Goal: Task Accomplishment & Management: Use online tool/utility

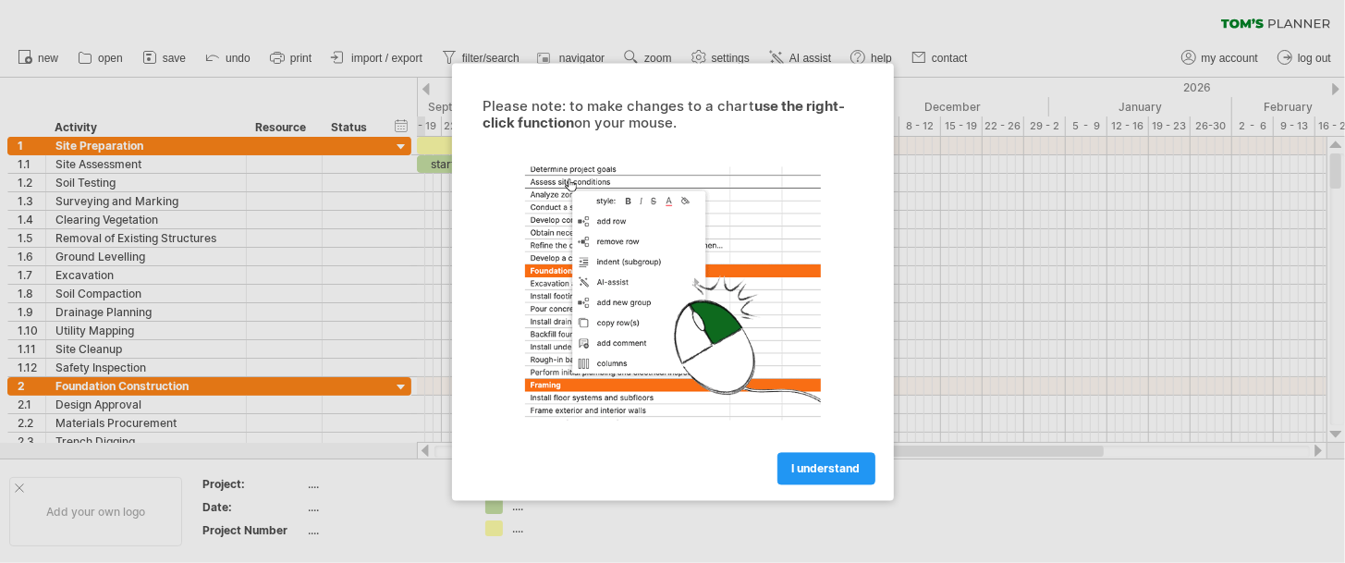
click at [301, 196] on div at bounding box center [672, 281] width 1345 height 563
click at [835, 467] on span "I understand" at bounding box center [826, 468] width 68 height 14
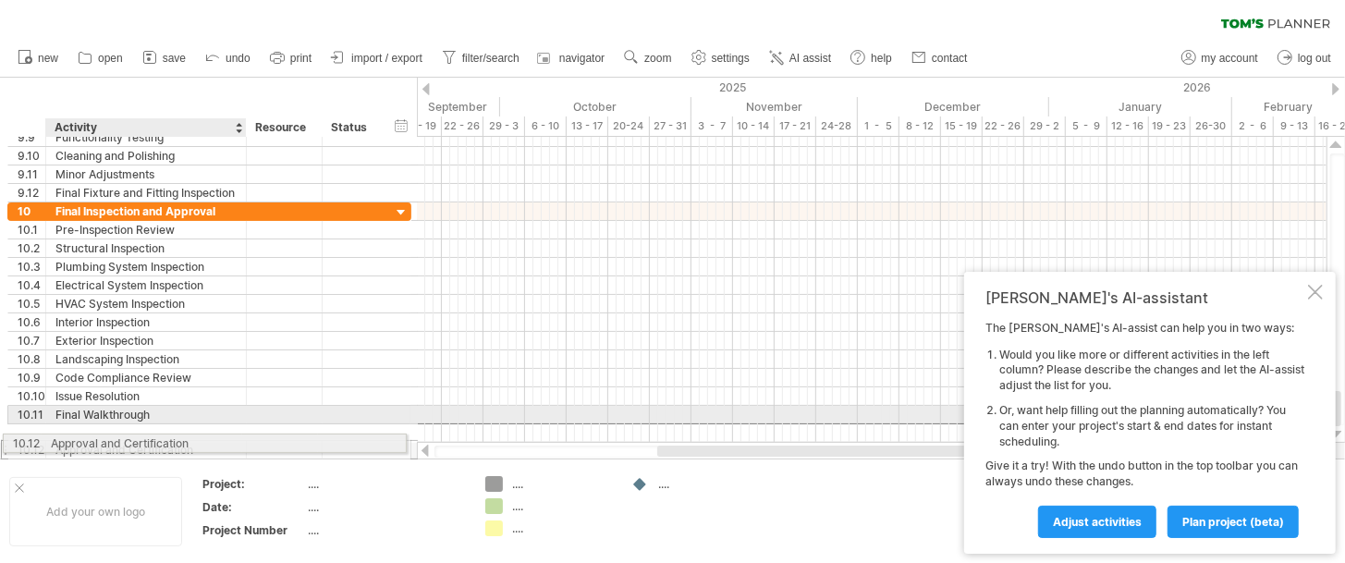
drag, startPoint x: 217, startPoint y: 432, endPoint x: 152, endPoint y: 440, distance: 65.1
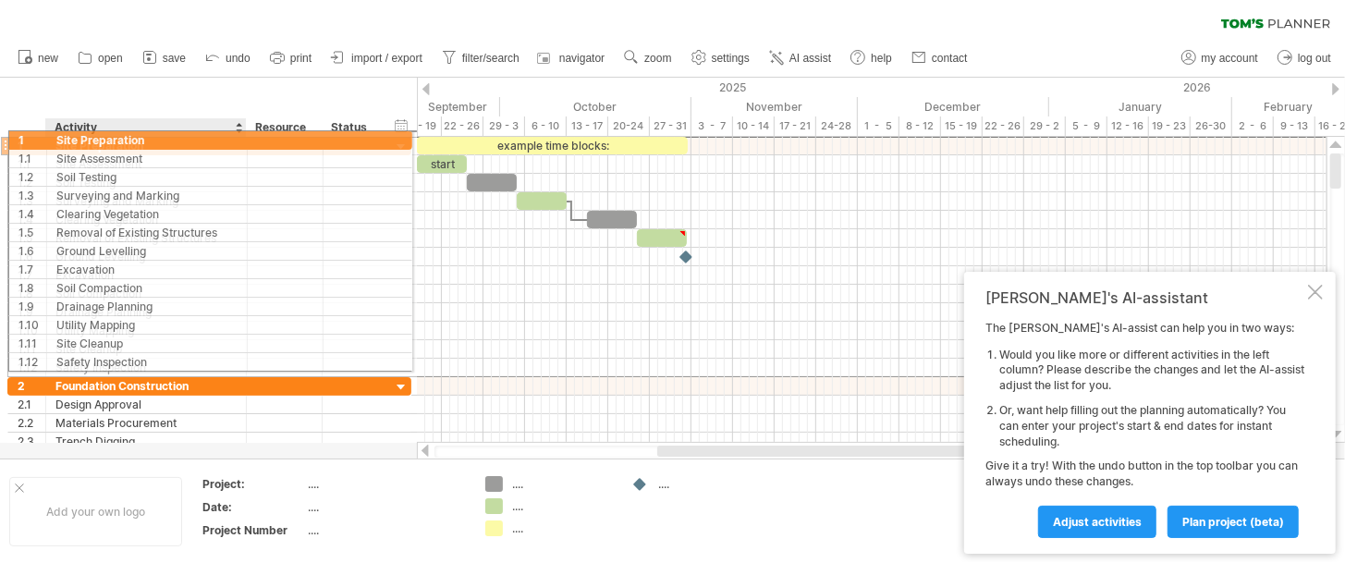
drag, startPoint x: 57, startPoint y: 144, endPoint x: 89, endPoint y: 137, distance: 32.3
click at [89, 137] on div "Site Preparation" at bounding box center [145, 146] width 181 height 18
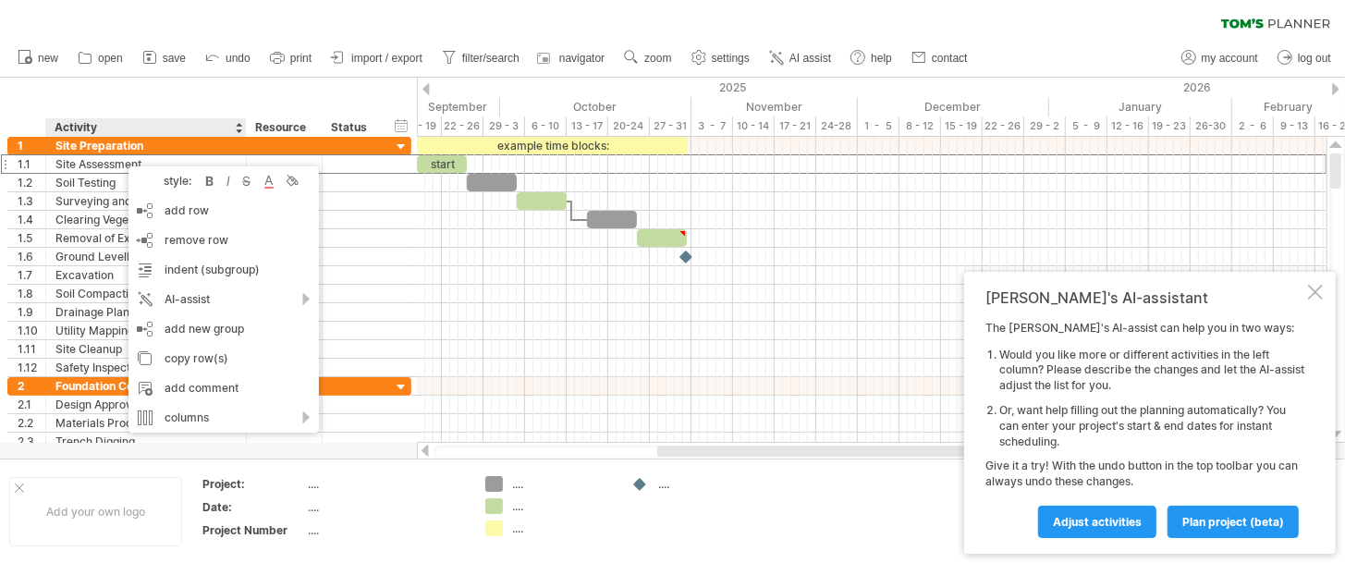
click at [127, 92] on div "hide start/end/duration show start/end/duration ******** Activity ******** Reso…" at bounding box center [208, 107] width 417 height 59
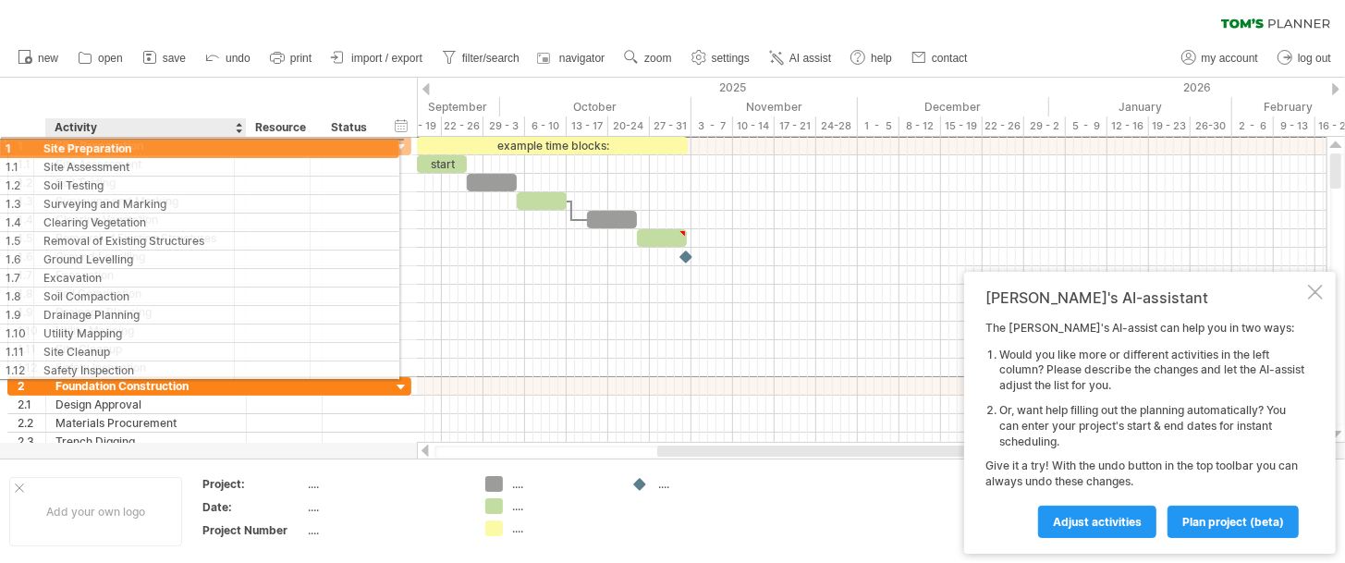
drag, startPoint x: 48, startPoint y: 145, endPoint x: 78, endPoint y: 146, distance: 29.6
click at [78, 146] on div "**********" at bounding box center [146, 146] width 201 height 18
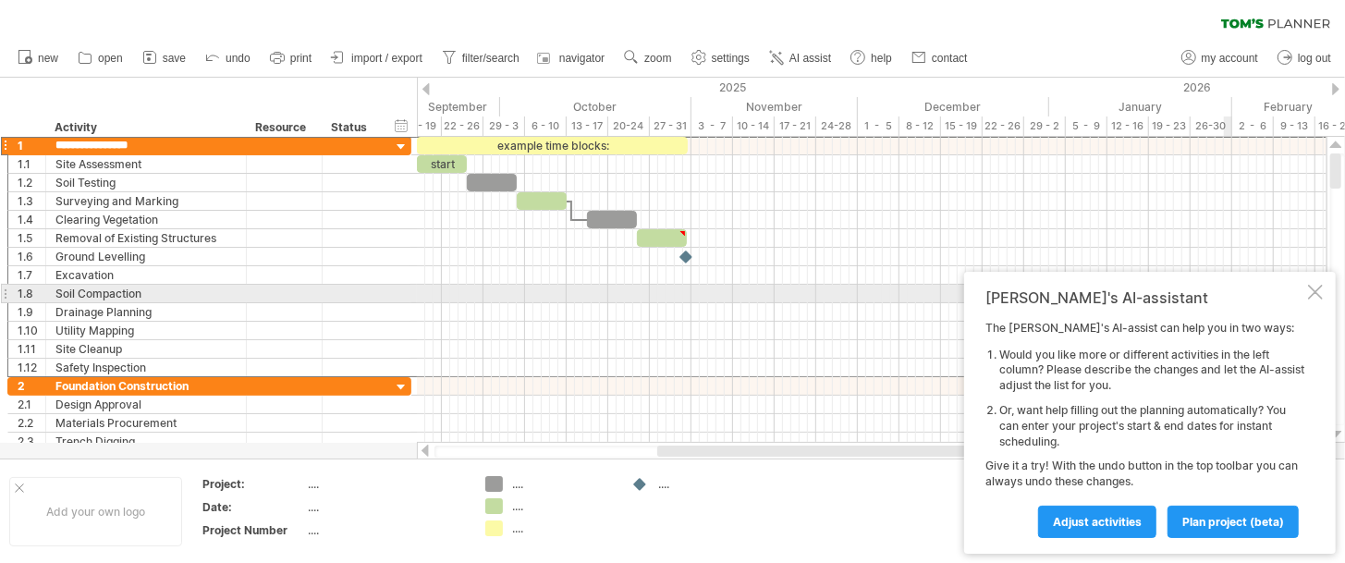
click at [1321, 288] on div at bounding box center [1315, 292] width 15 height 15
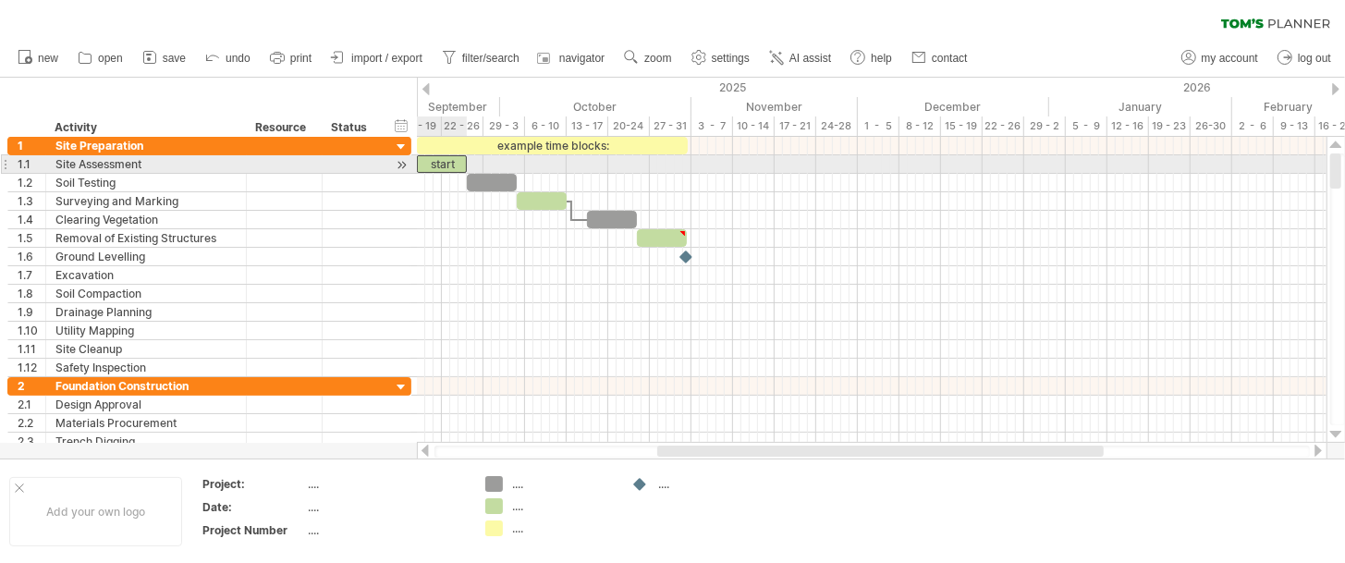
click at [442, 157] on div "start" at bounding box center [442, 164] width 50 height 18
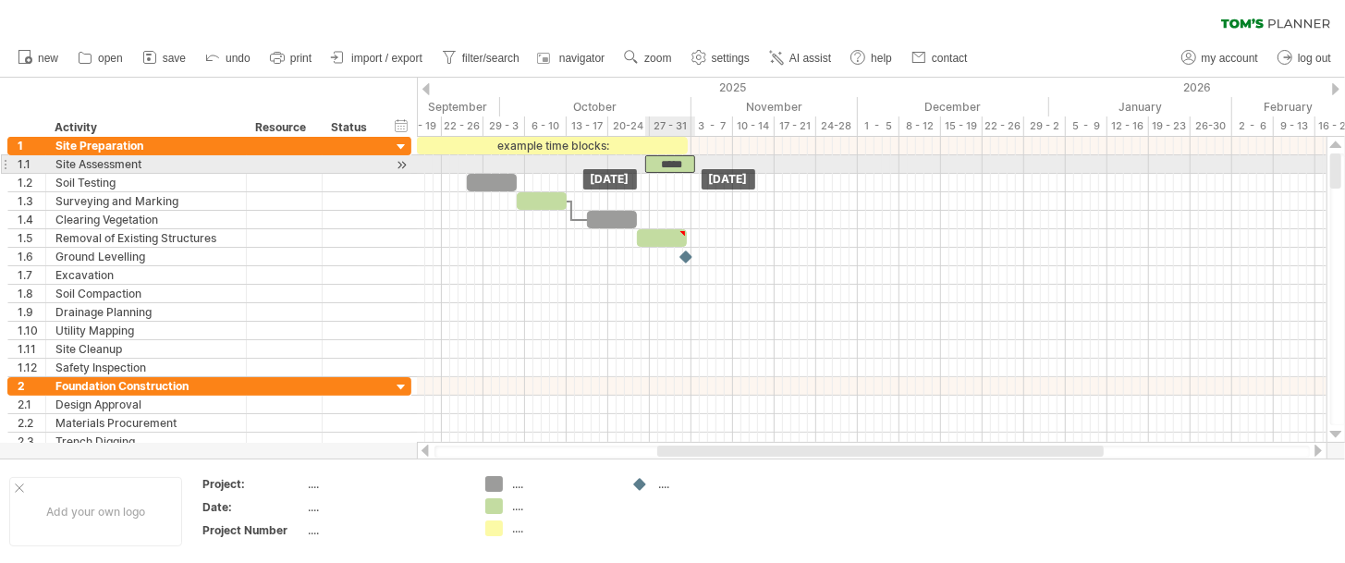
drag, startPoint x: 458, startPoint y: 165, endPoint x: 688, endPoint y: 169, distance: 229.2
click at [688, 169] on div "*****" at bounding box center [670, 164] width 50 height 18
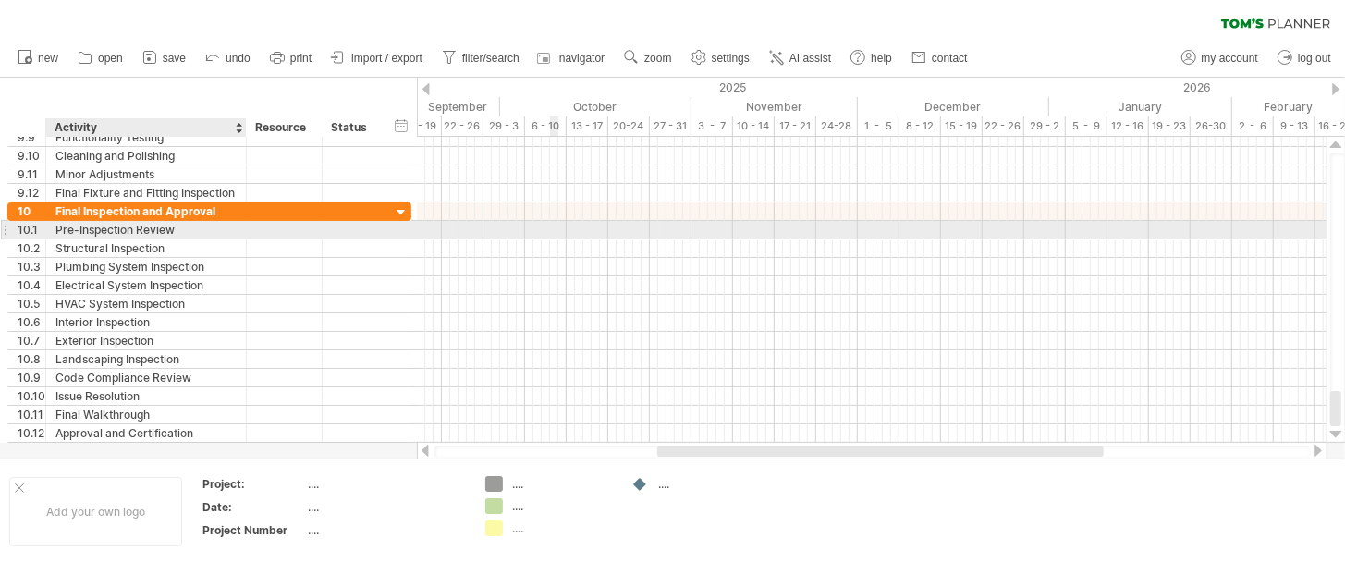
click at [554, 227] on div at bounding box center [871, 230] width 909 height 18
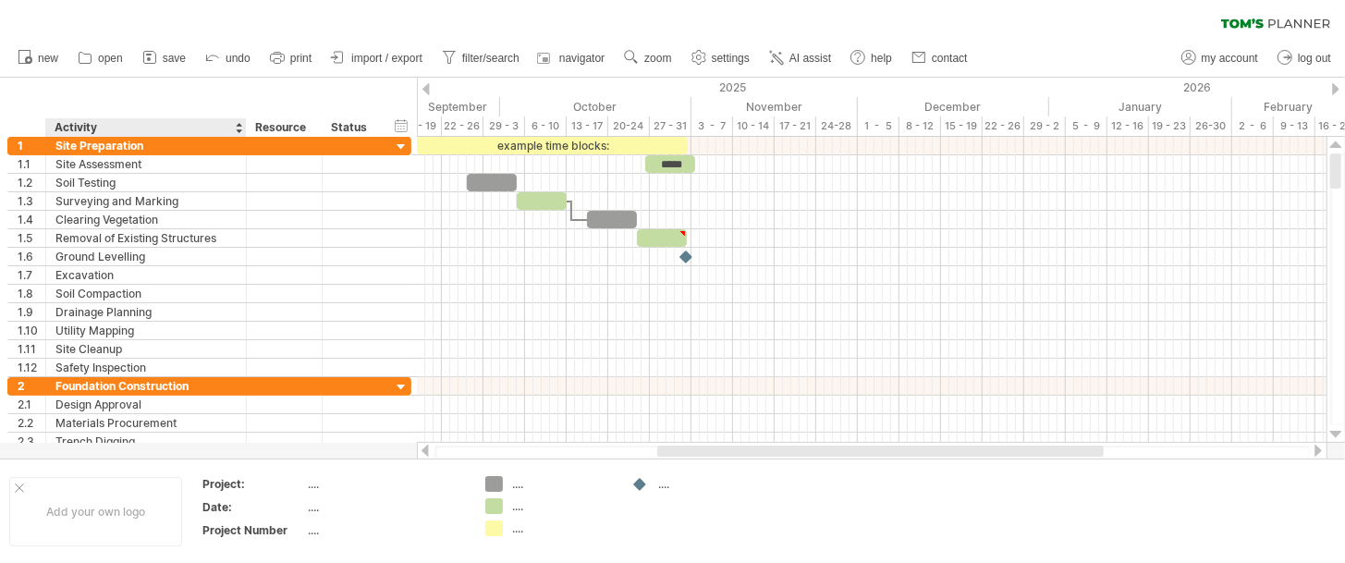
drag, startPoint x: 53, startPoint y: 123, endPoint x: 89, endPoint y: 136, distance: 38.3
click at [89, 136] on div "******** Activity" at bounding box center [145, 127] width 201 height 18
click at [238, 128] on div at bounding box center [238, 127] width 7 height 18
click at [235, 123] on div "Activity" at bounding box center [145, 127] width 181 height 18
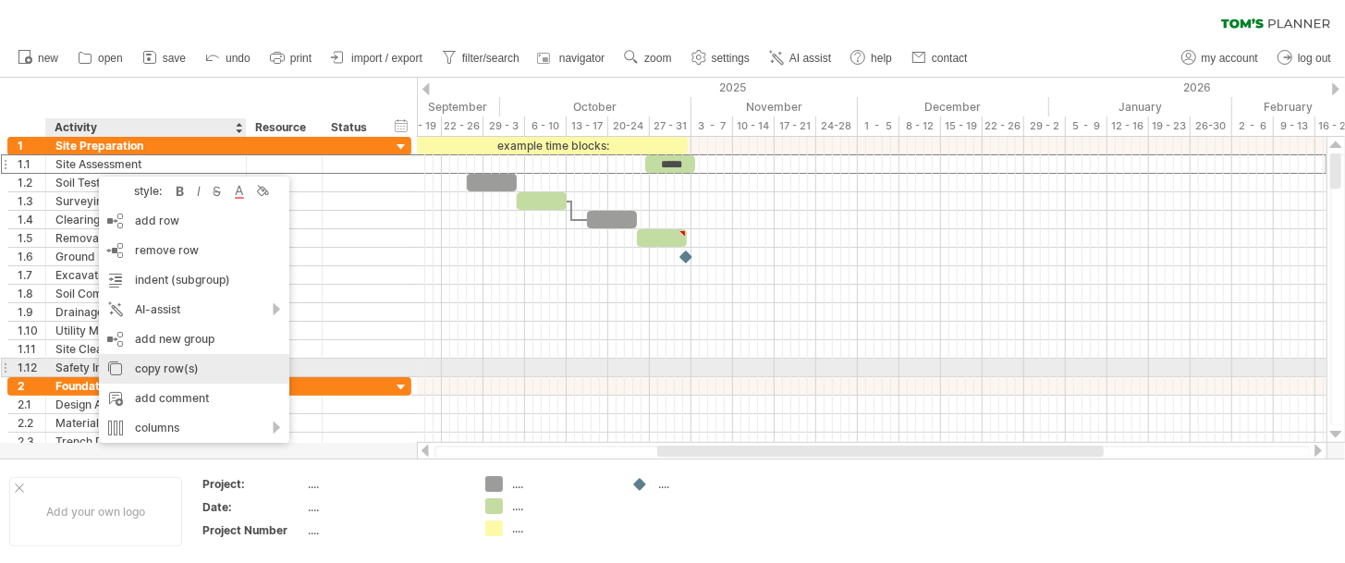
click at [127, 373] on div "copy row(s)" at bounding box center [194, 369] width 190 height 30
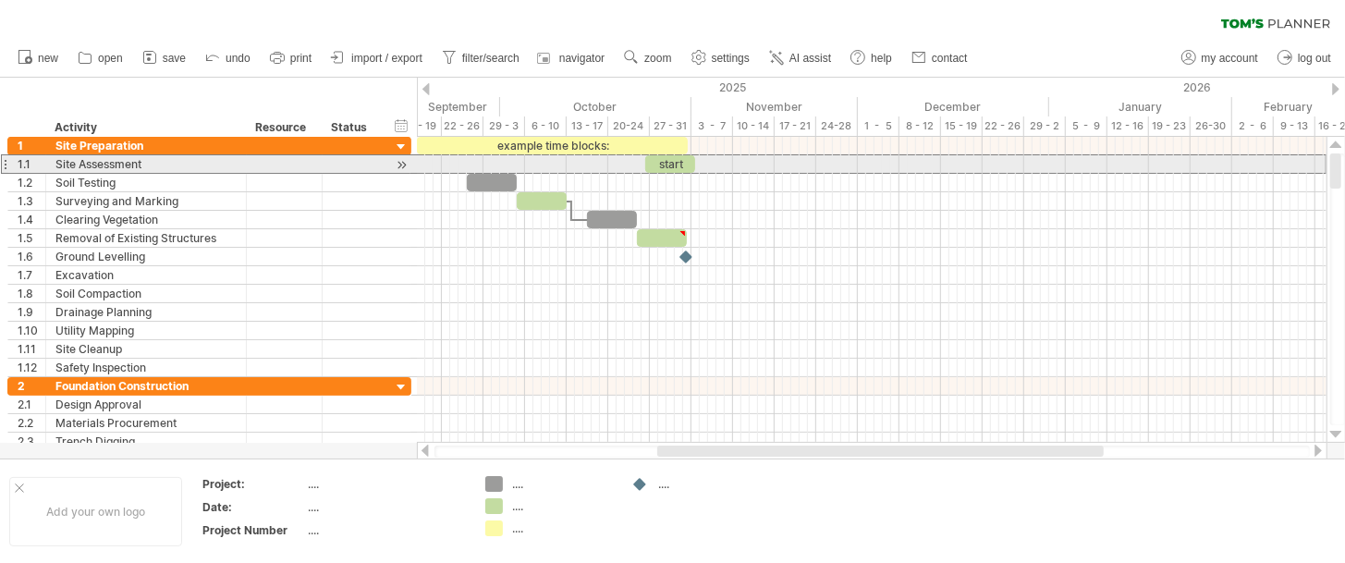
click at [6, 169] on div at bounding box center [4, 163] width 7 height 19
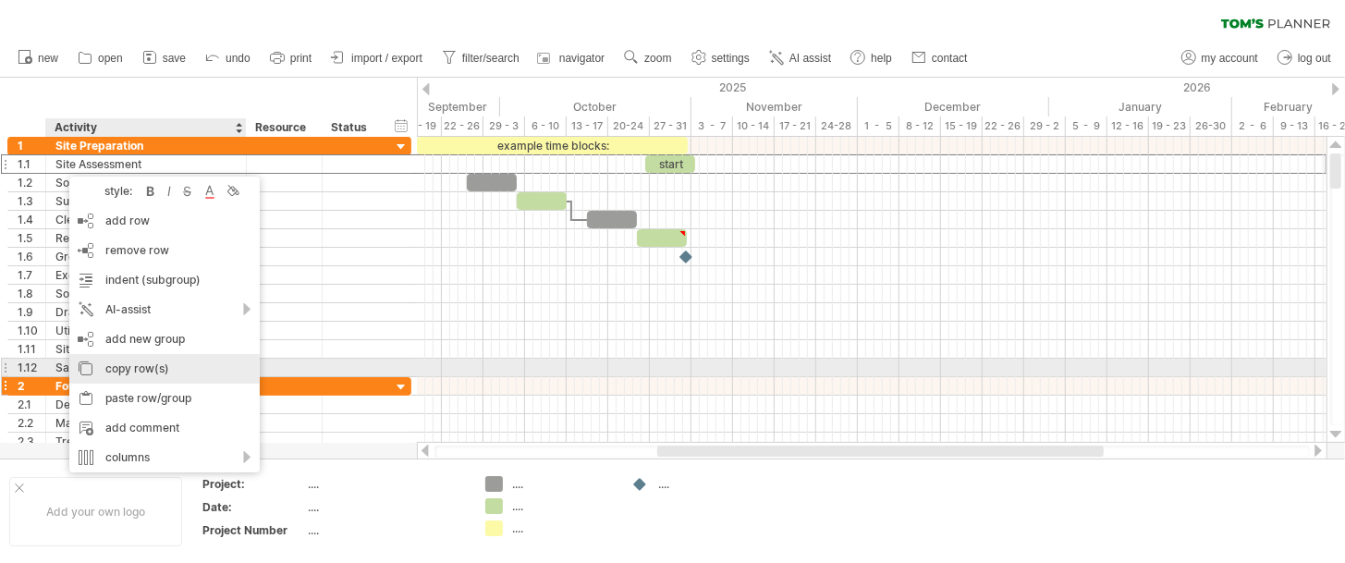
click at [131, 374] on div "copy row(s)" at bounding box center [164, 369] width 190 height 30
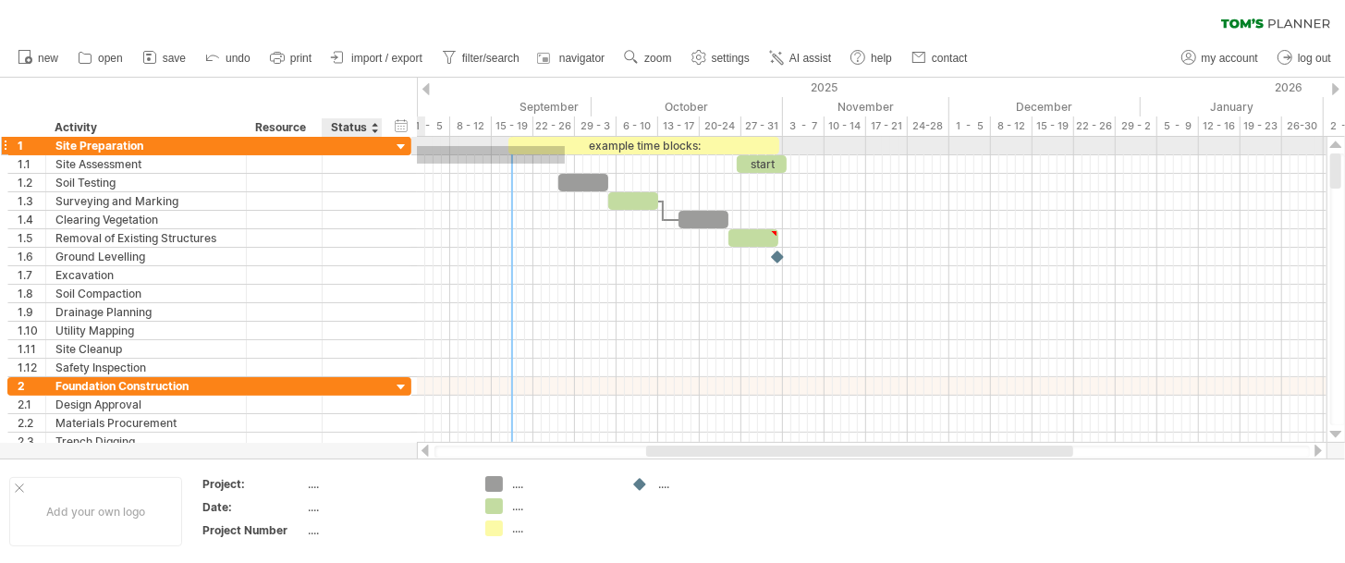
drag, startPoint x: 473, startPoint y: 164, endPoint x: 389, endPoint y: 141, distance: 87.0
click at [389, 143] on div "Trying to reach plan.tomsplanner.com Connected again... 0% clear filter new 1" at bounding box center [672, 281] width 1345 height 563
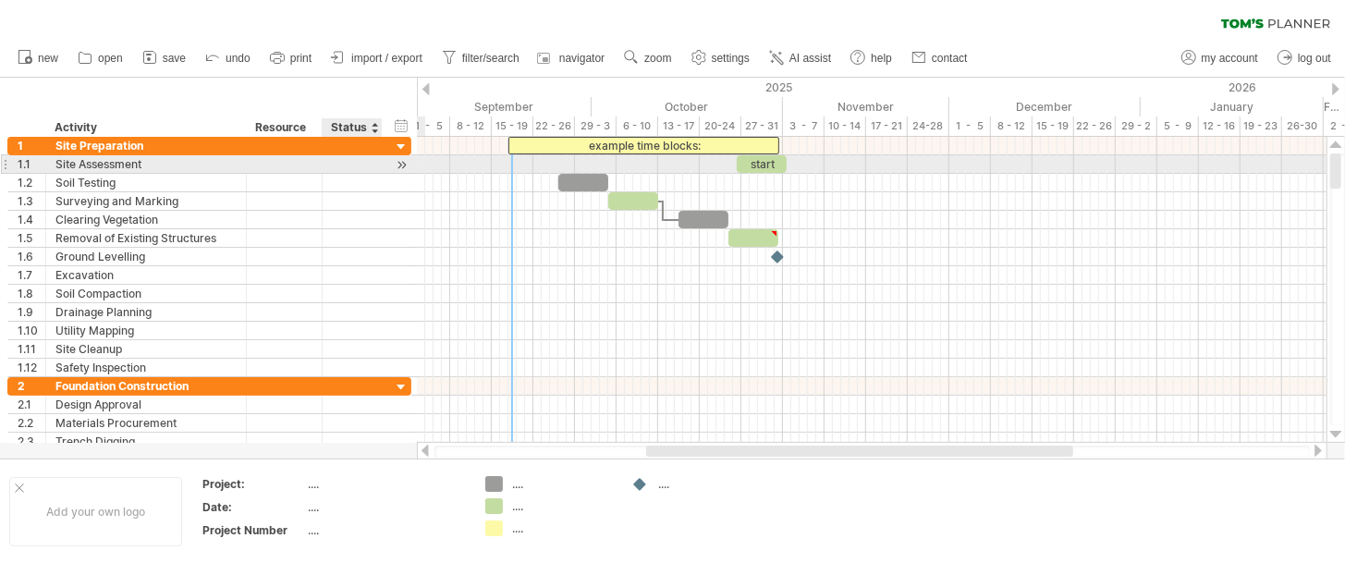
click at [376, 164] on div at bounding box center [379, 164] width 9 height 18
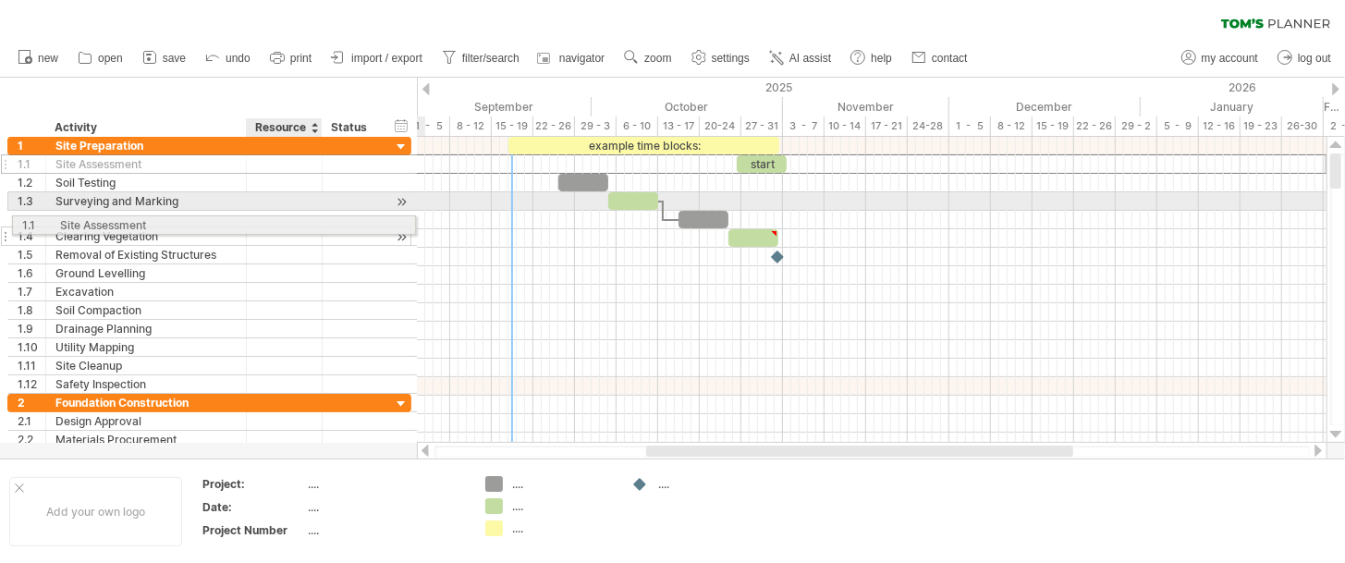
drag, startPoint x: 286, startPoint y: 163, endPoint x: 285, endPoint y: 222, distance: 59.1
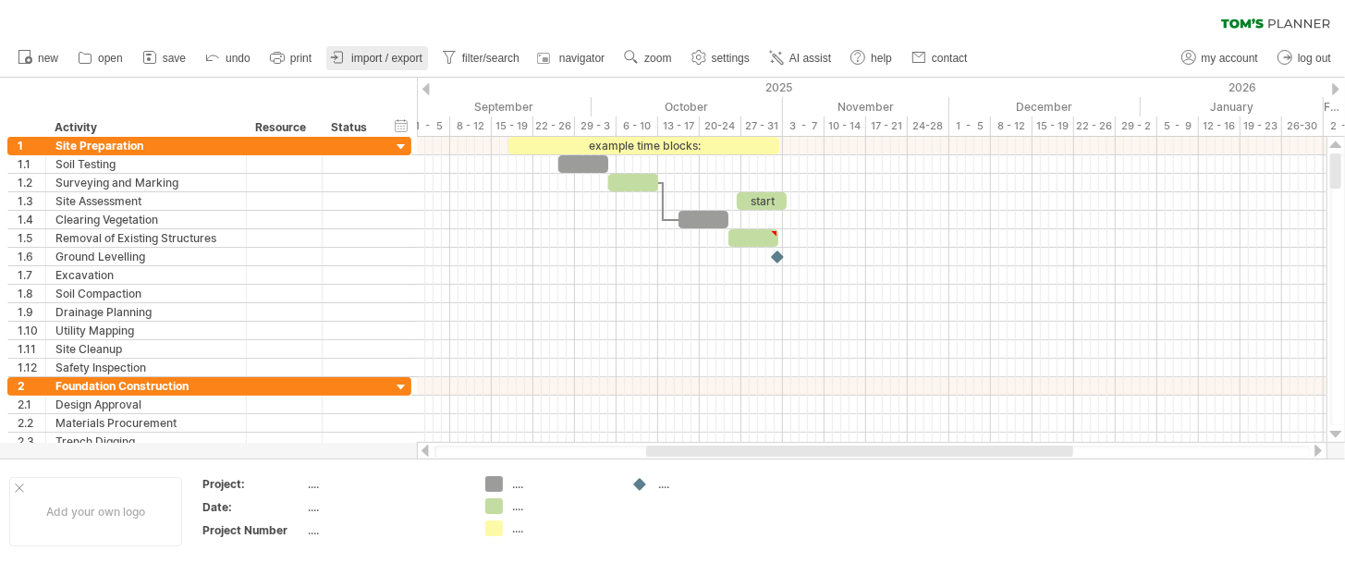
click at [358, 62] on span "import / export" at bounding box center [386, 58] width 71 height 13
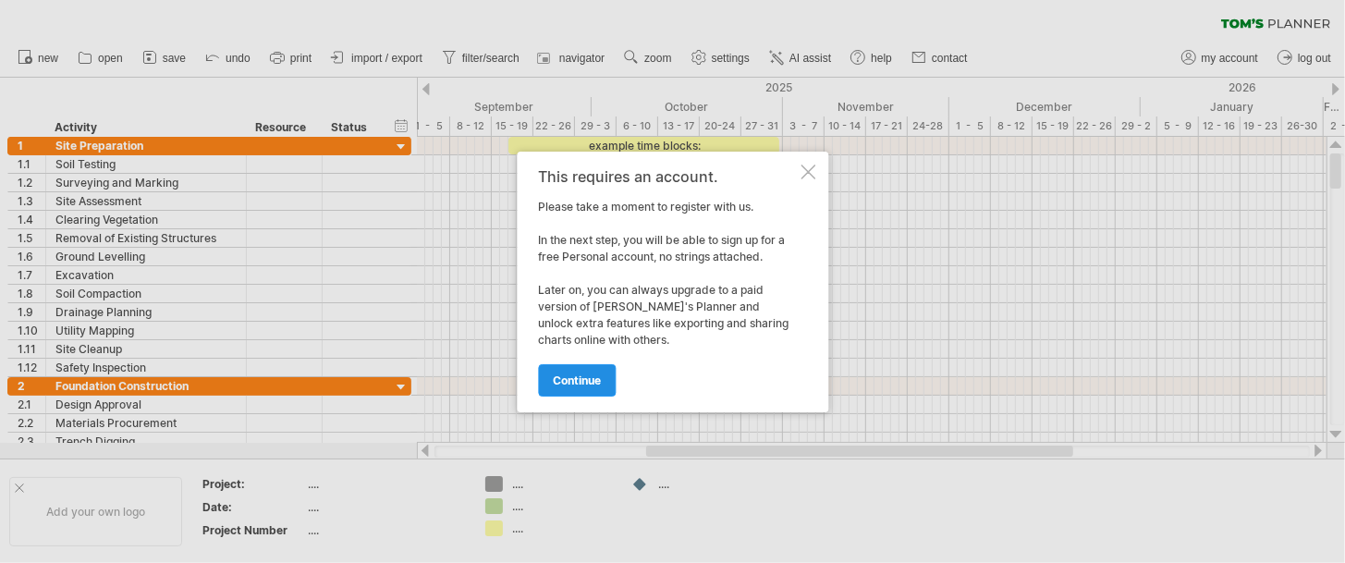
click at [597, 375] on span "continue" at bounding box center [577, 380] width 48 height 14
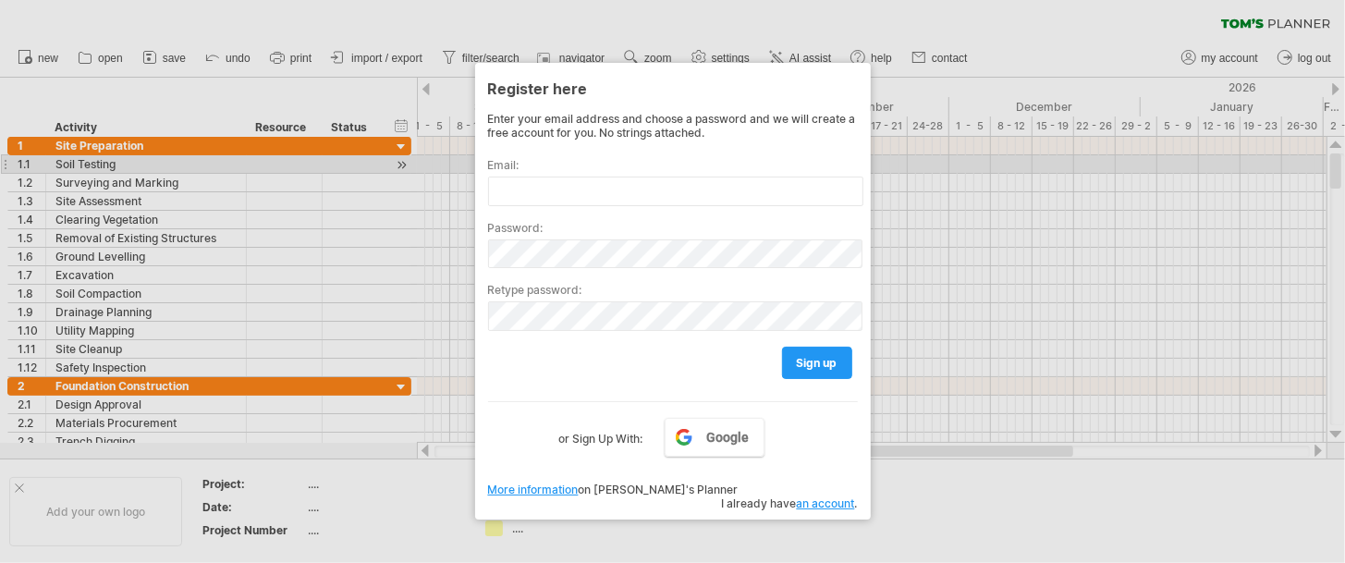
click at [577, 172] on div "Email:" at bounding box center [673, 174] width 370 height 63
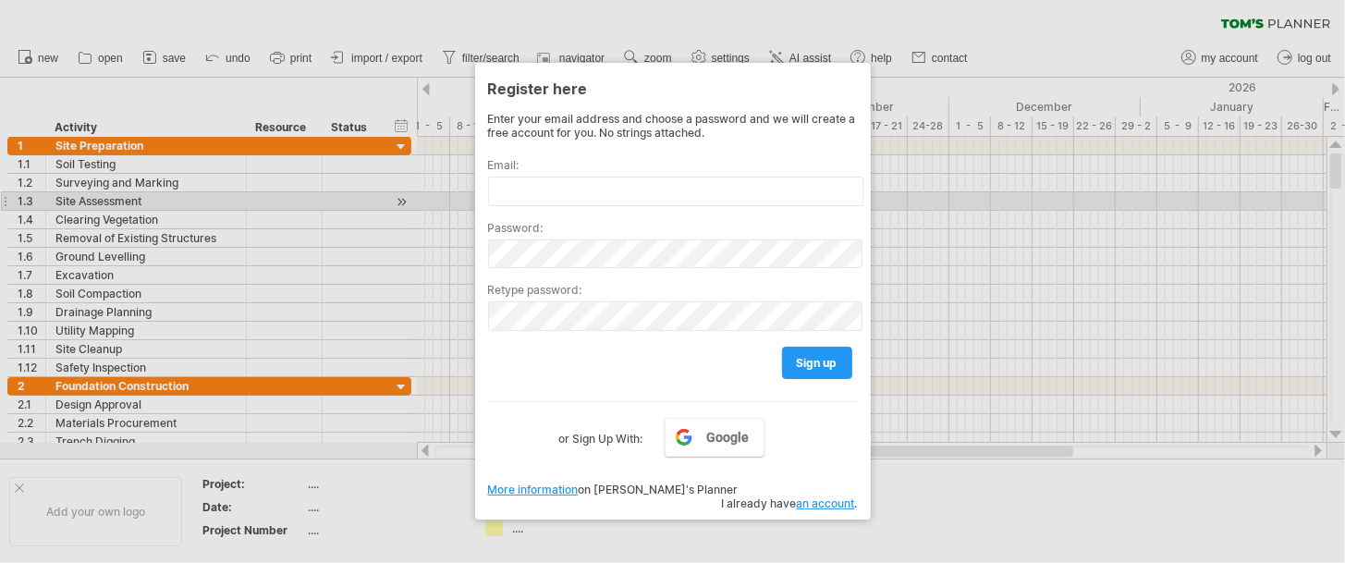
click at [585, 207] on div "Password:" at bounding box center [673, 237] width 370 height 62
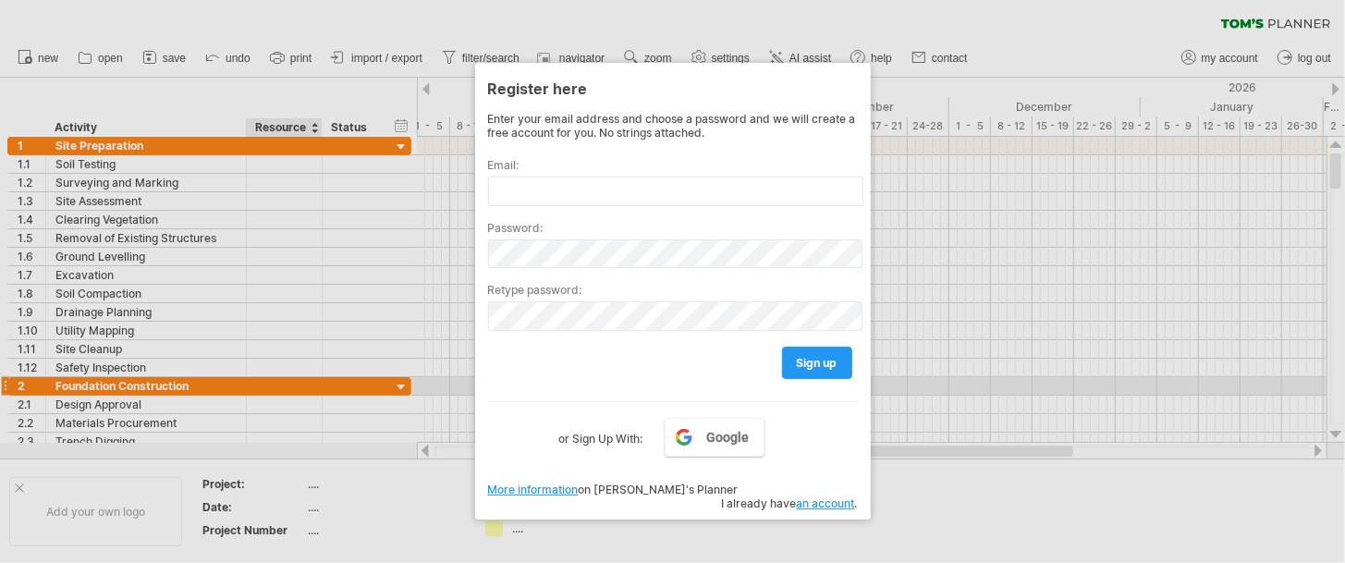
click at [263, 374] on div at bounding box center [672, 281] width 1345 height 563
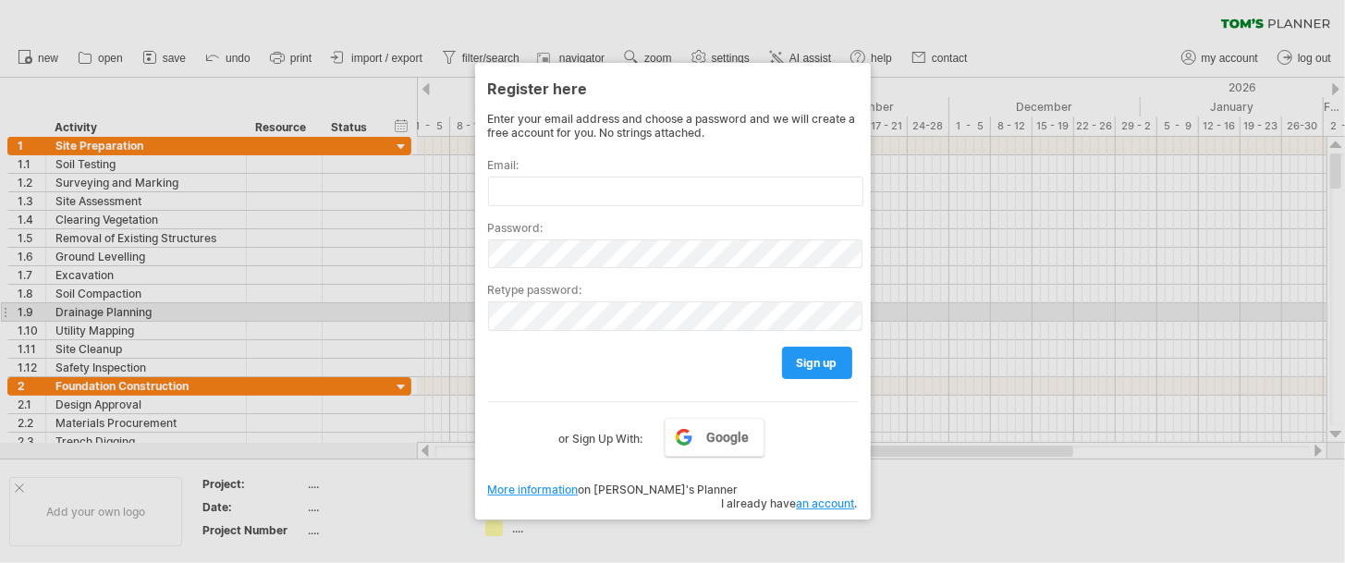
click at [1026, 301] on div at bounding box center [672, 281] width 1345 height 563
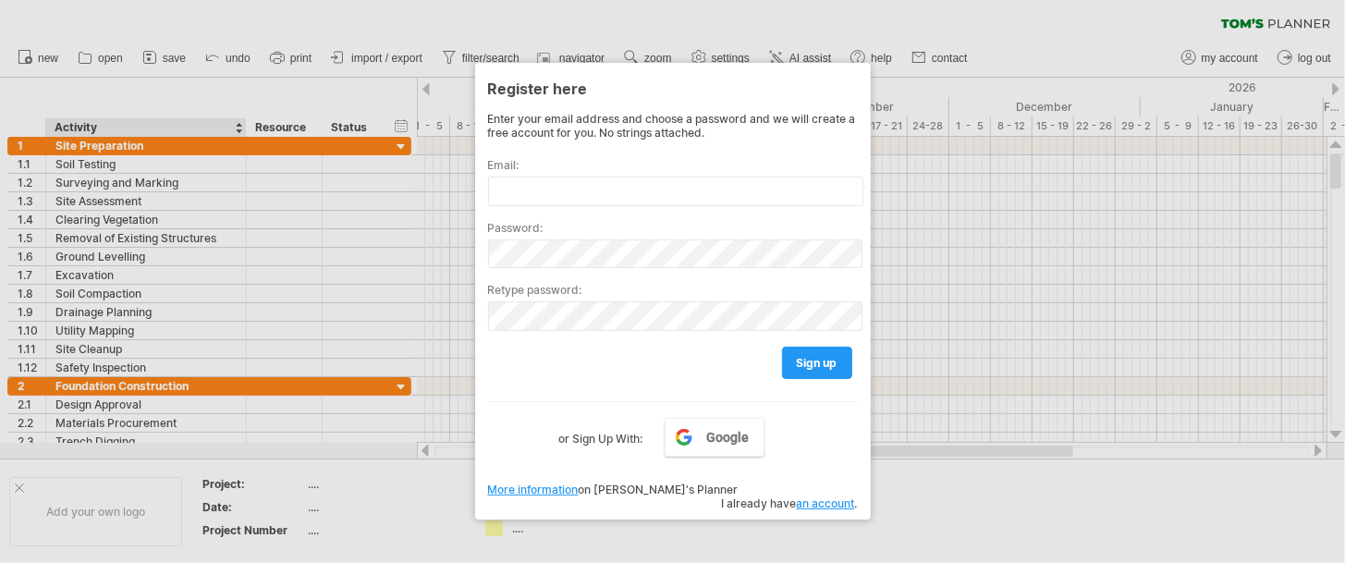
click at [58, 79] on div at bounding box center [672, 281] width 1345 height 563
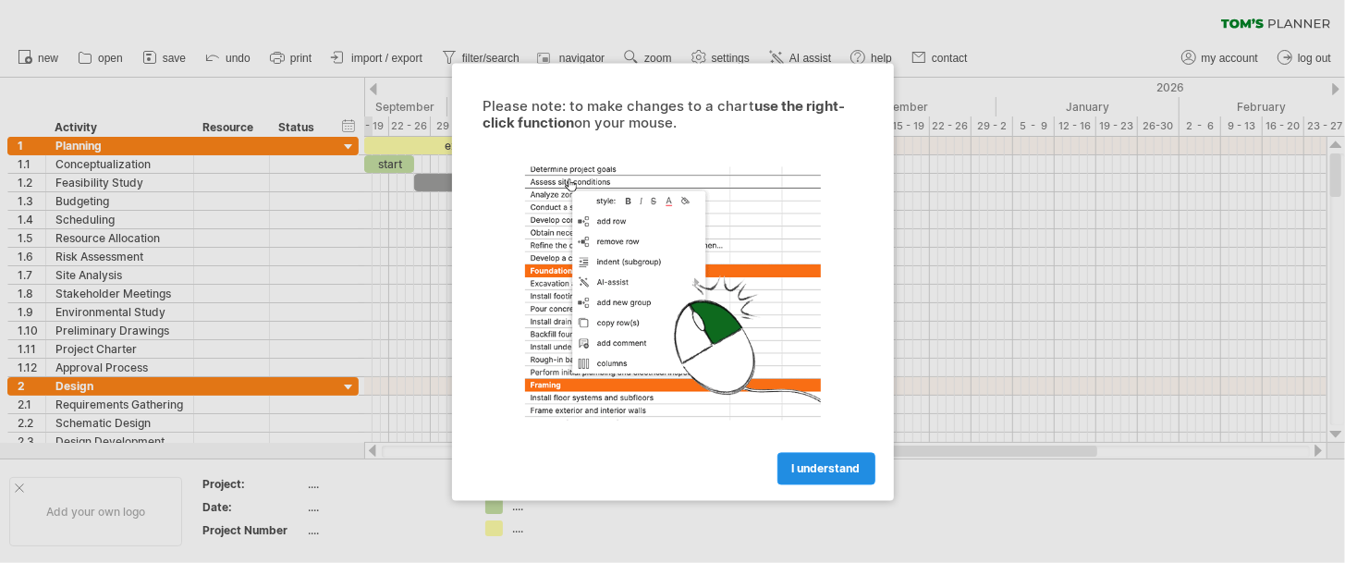
click at [818, 464] on span "I understand" at bounding box center [826, 468] width 68 height 14
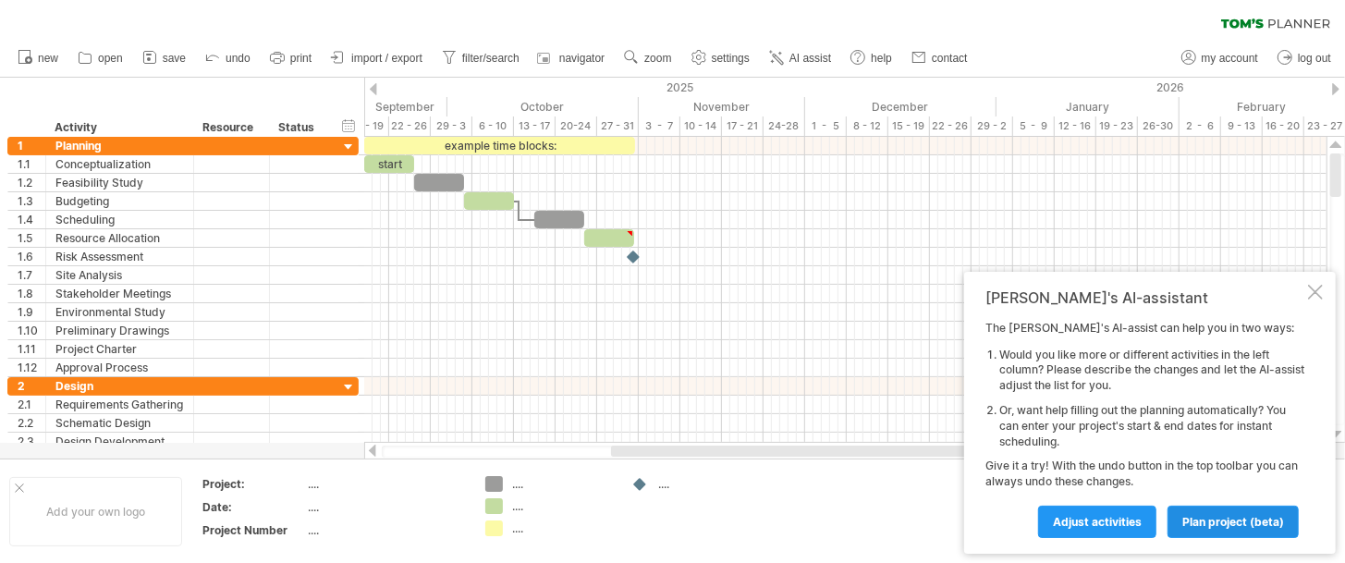
click at [1190, 517] on span "plan project (beta)" at bounding box center [1233, 522] width 102 height 14
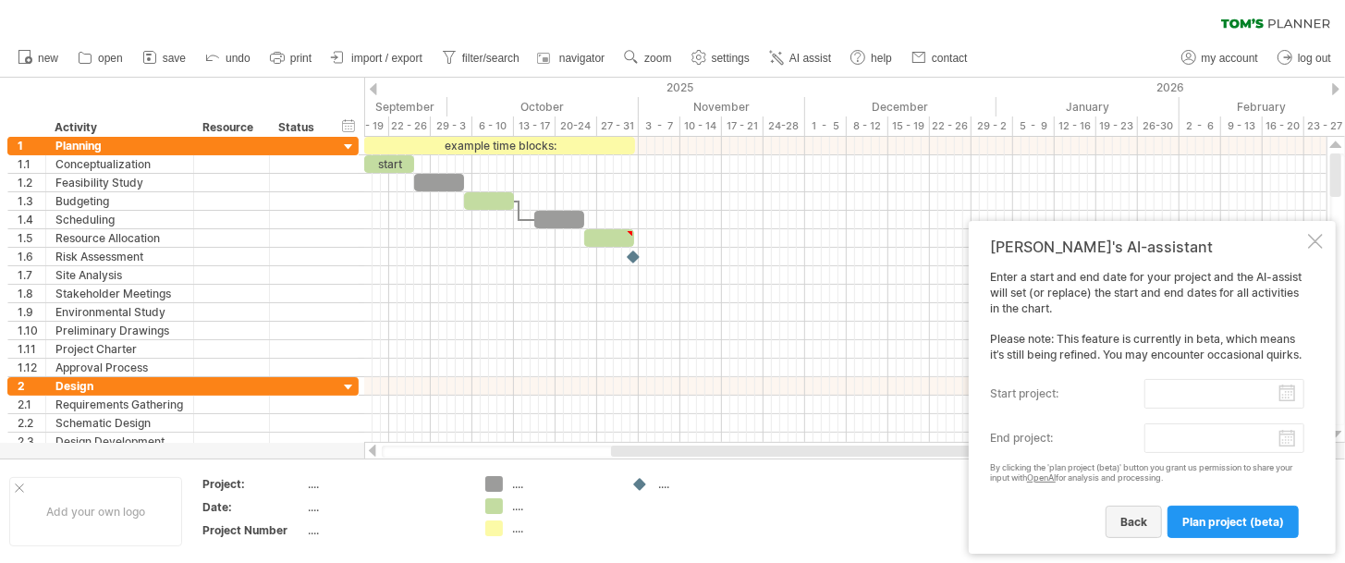
click at [1147, 521] on span "back" at bounding box center [1133, 522] width 27 height 14
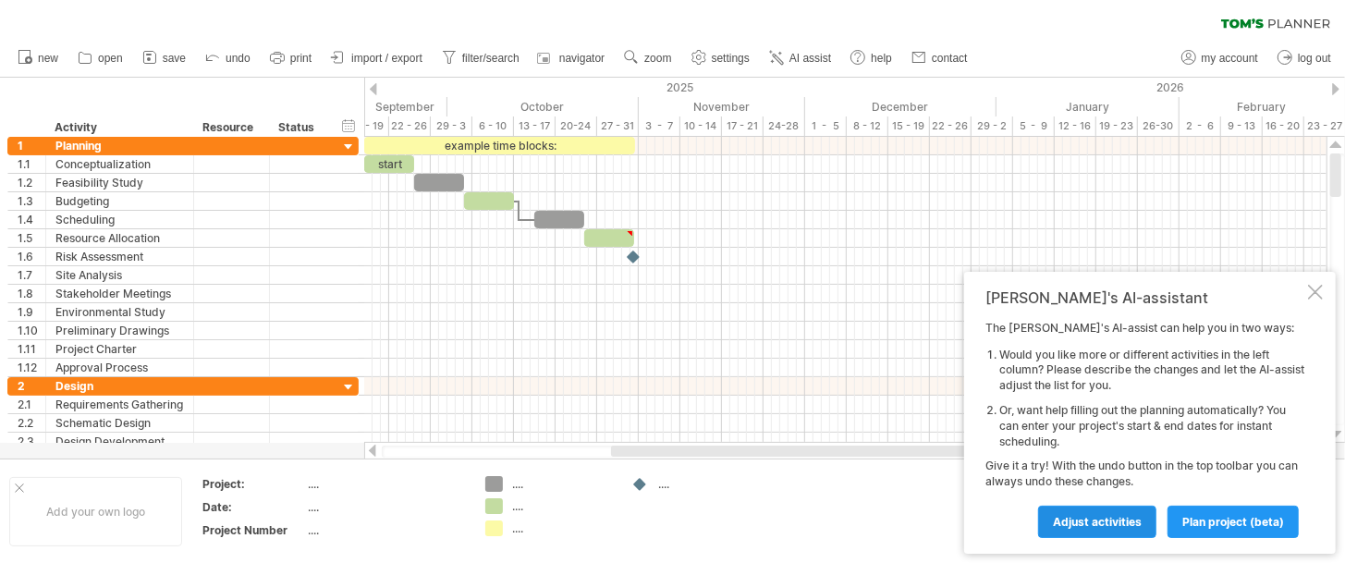
click at [1071, 524] on span "Adjust activities" at bounding box center [1097, 522] width 89 height 14
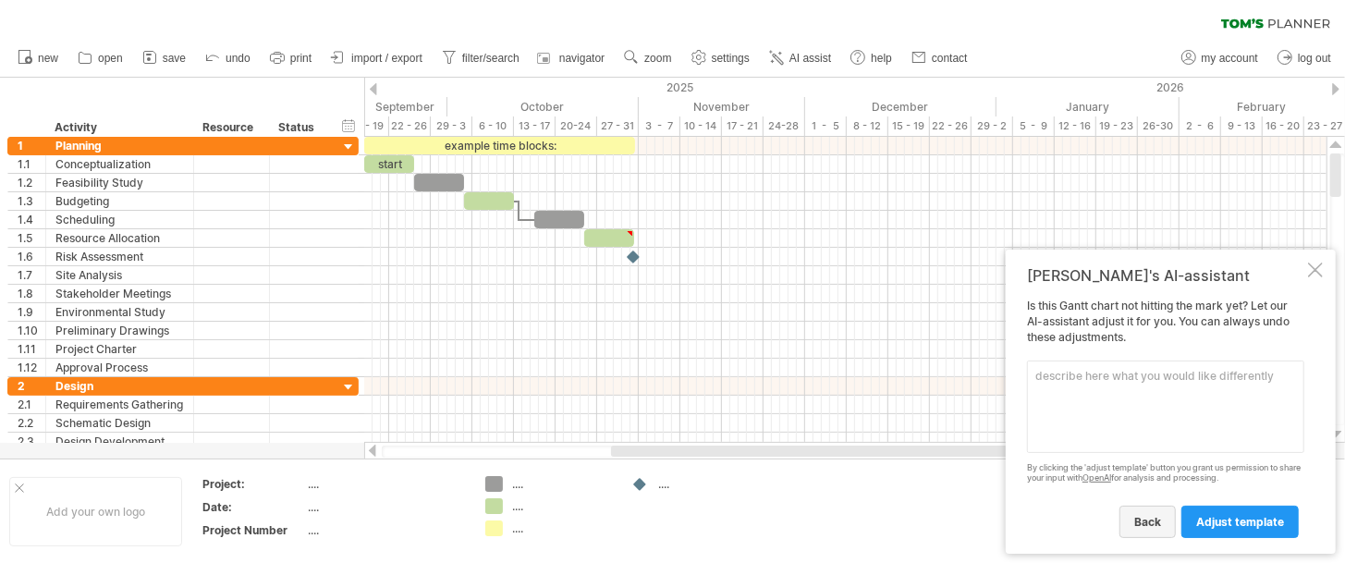
click at [1144, 521] on span "back" at bounding box center [1147, 522] width 27 height 14
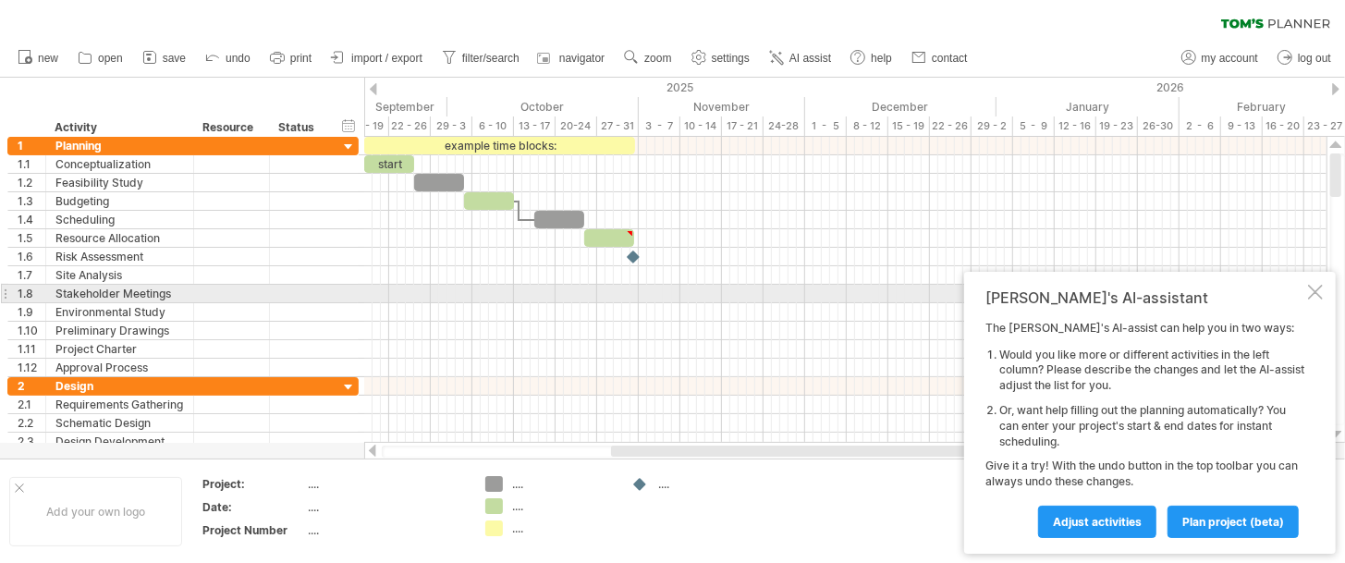
click at [1312, 287] on div at bounding box center [1315, 292] width 15 height 15
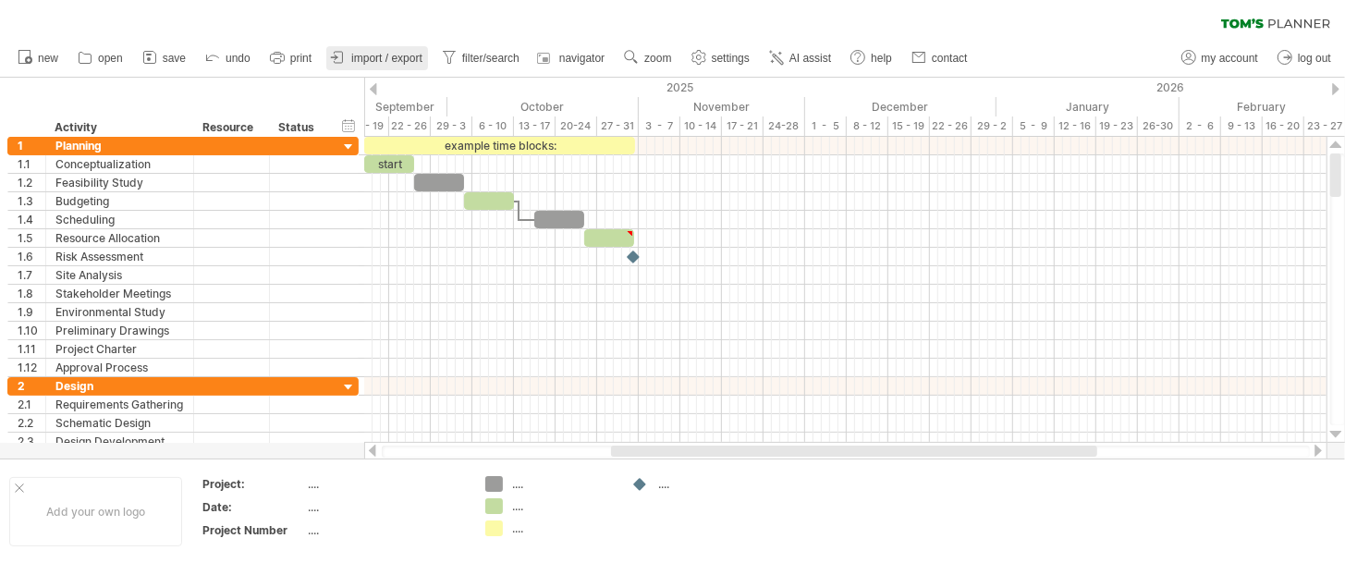
click at [380, 55] on span "import / export" at bounding box center [386, 58] width 71 height 13
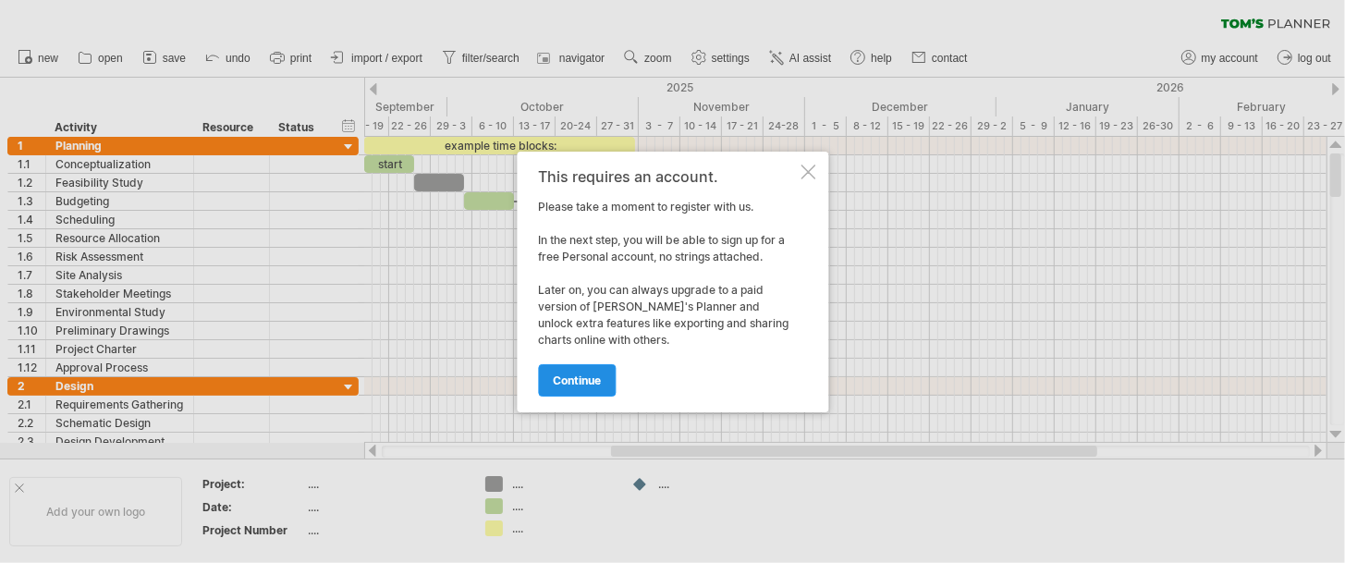
click at [565, 385] on span "continue" at bounding box center [577, 380] width 48 height 14
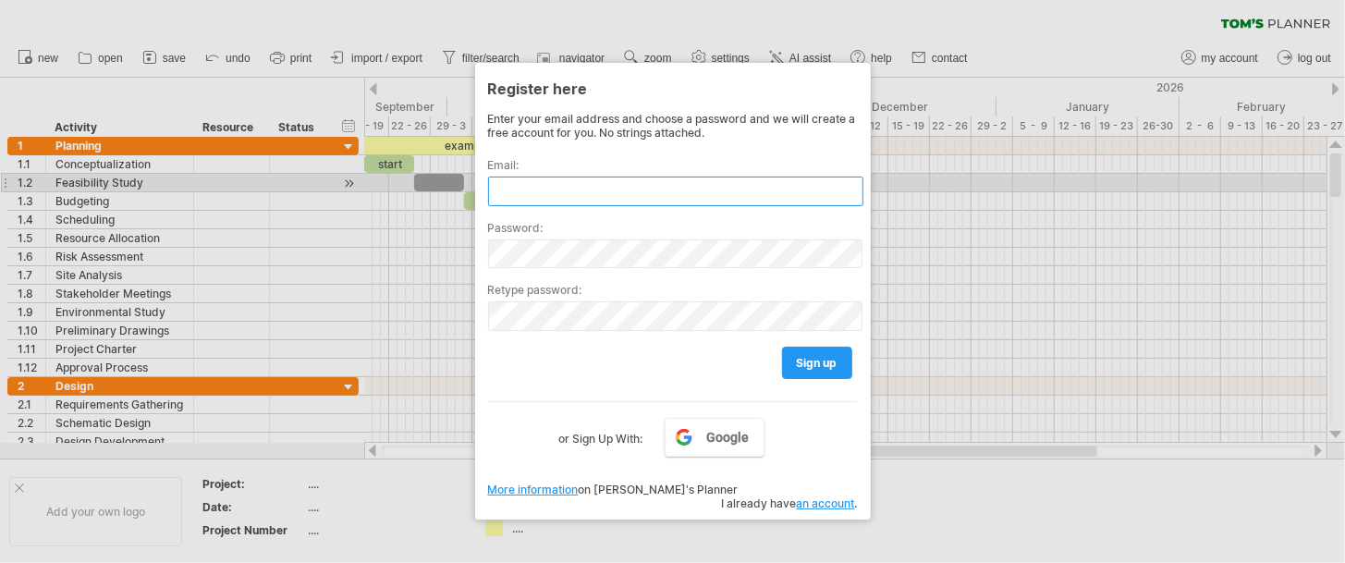
click at [550, 177] on input "text" at bounding box center [675, 192] width 375 height 30
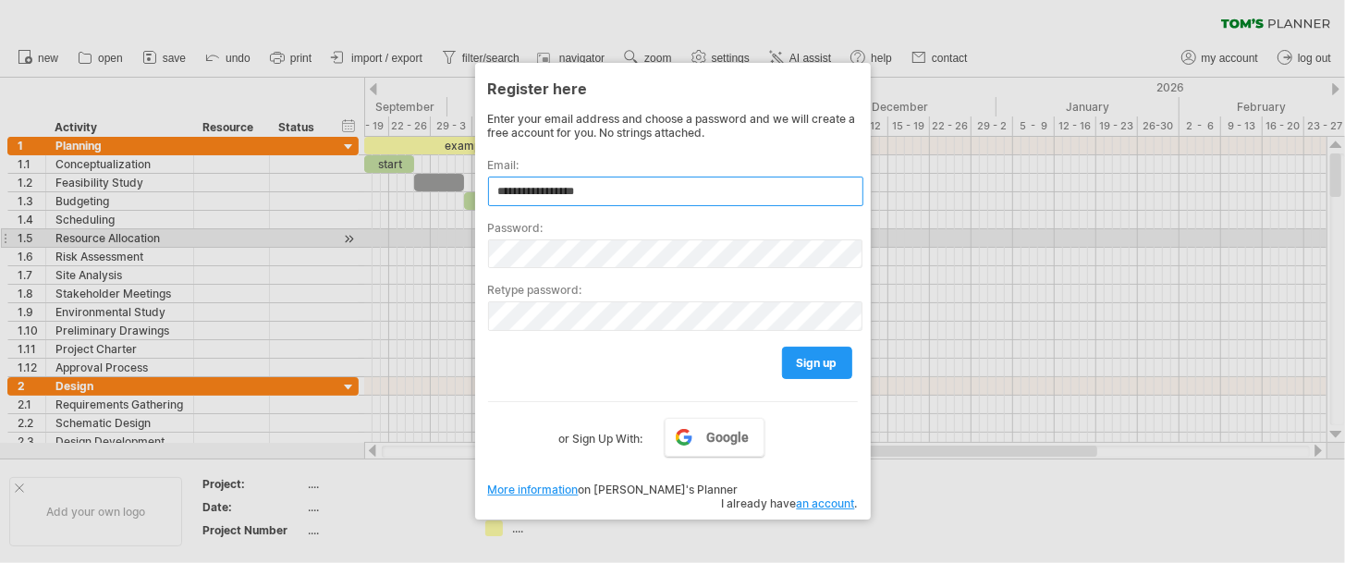
type input "**********"
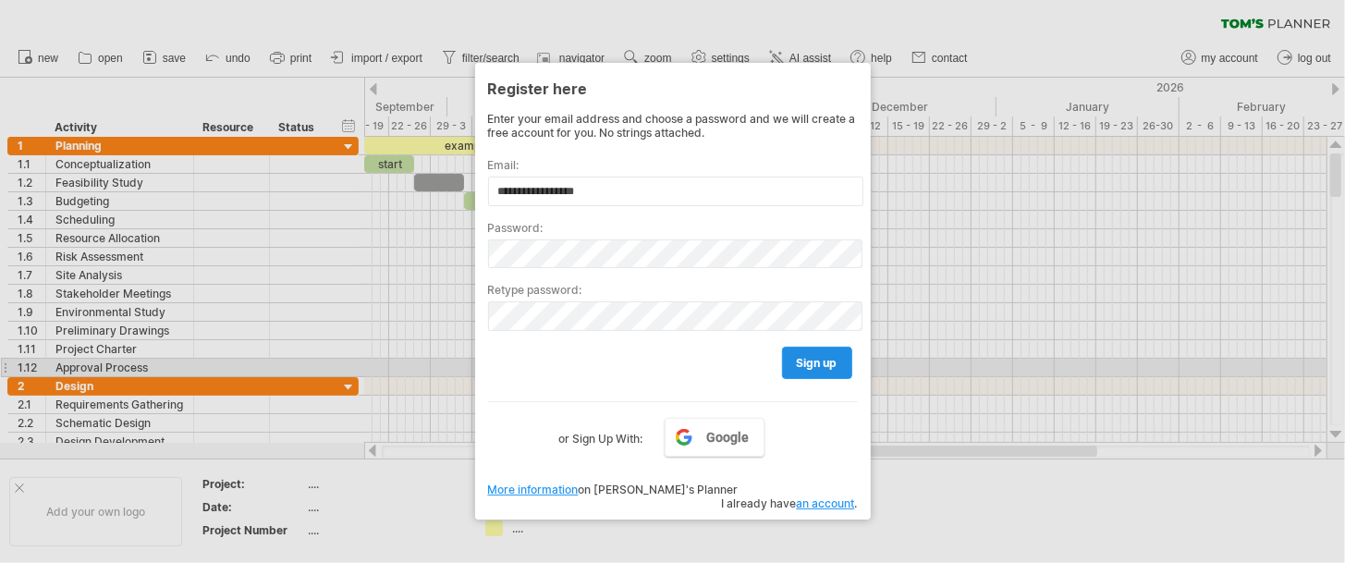
click at [826, 368] on link "sign up" at bounding box center [817, 363] width 70 height 32
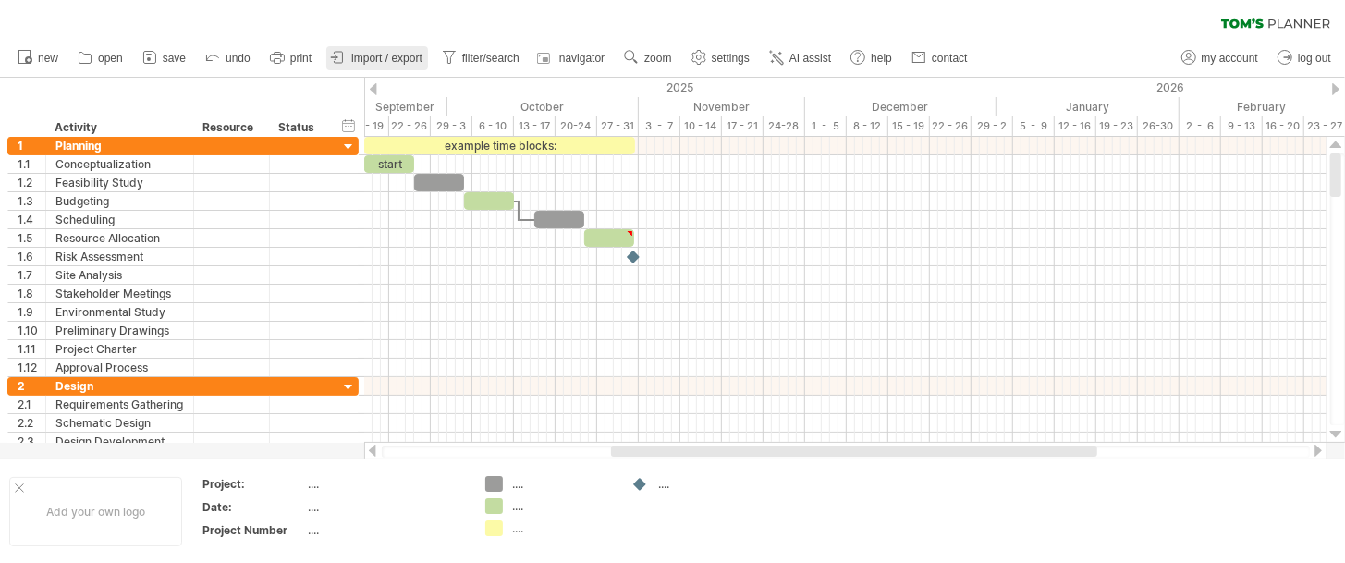
click at [389, 66] on link "import / export" at bounding box center [377, 58] width 102 height 24
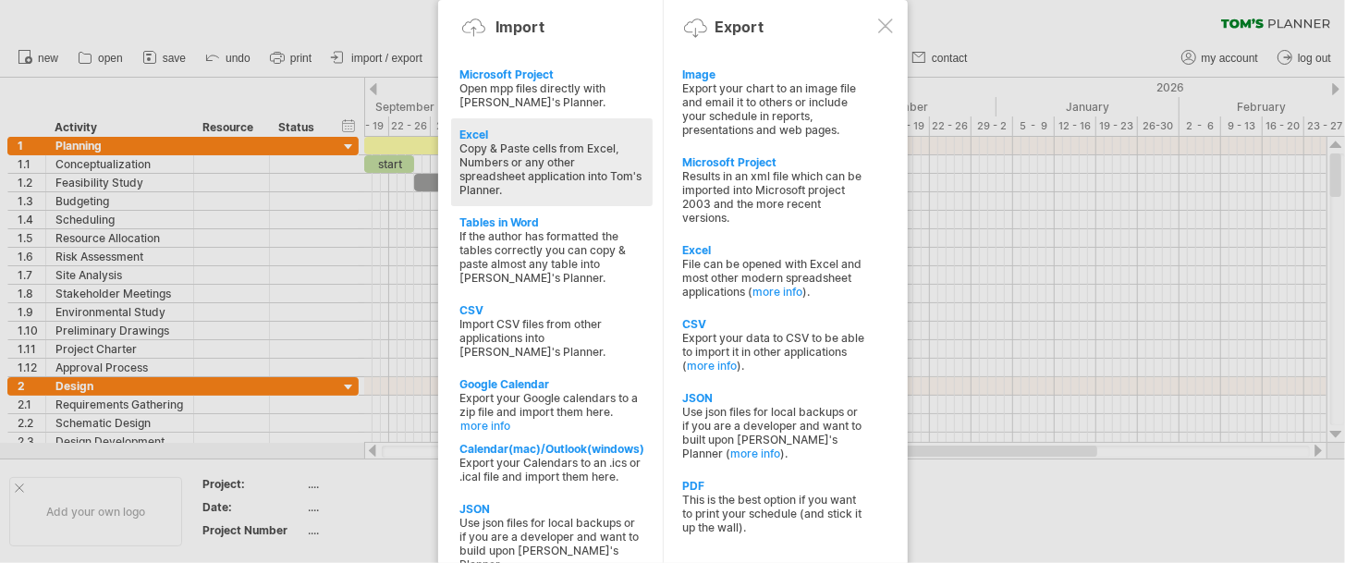
click at [481, 130] on div "Excel" at bounding box center [551, 135] width 183 height 14
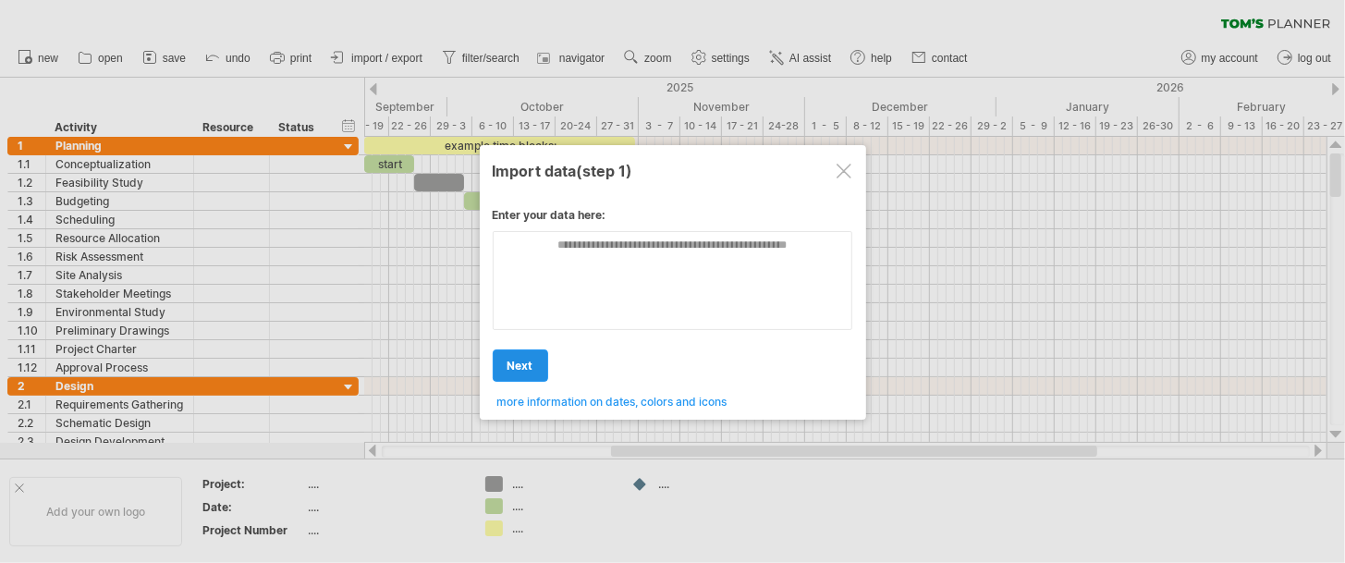
click at [525, 363] on span "next" at bounding box center [520, 366] width 26 height 14
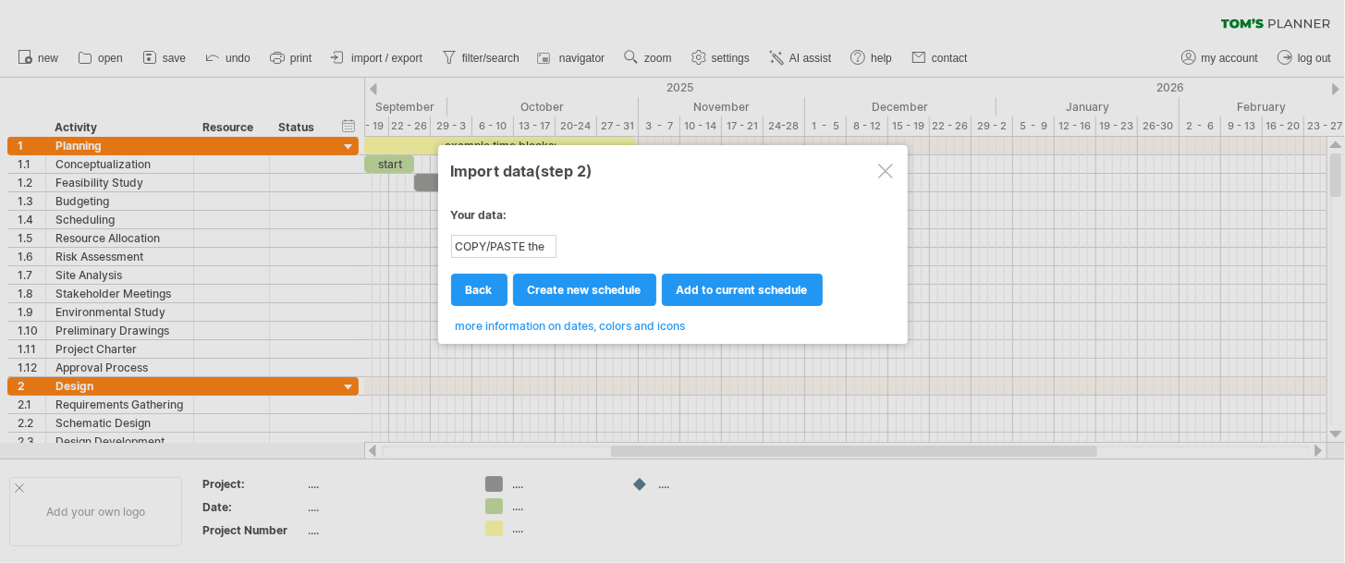
click at [483, 250] on div "COPY/PASTE the content of your spreadsheet HERE!" at bounding box center [504, 246] width 102 height 19
click at [483, 245] on div "COPY/PASTE the content of your spreadsheet HERE!" at bounding box center [504, 246] width 102 height 19
click at [473, 295] on link "back" at bounding box center [479, 290] width 56 height 32
type textarea "**********"
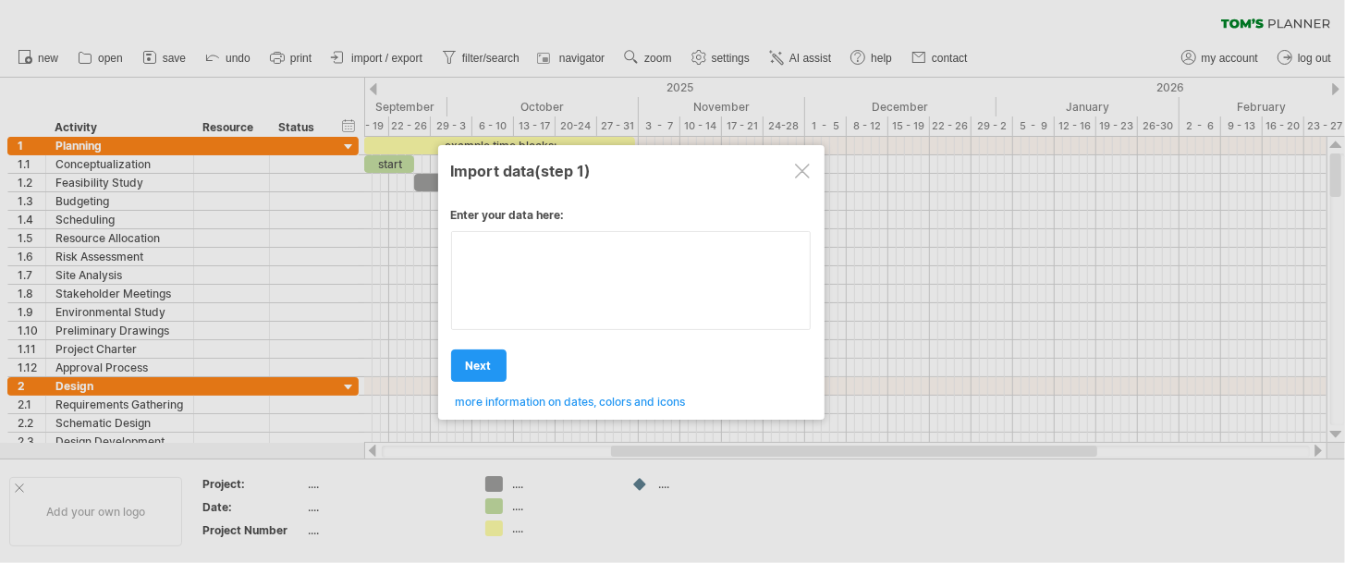
click at [500, 264] on textarea at bounding box center [631, 281] width 360 height 100
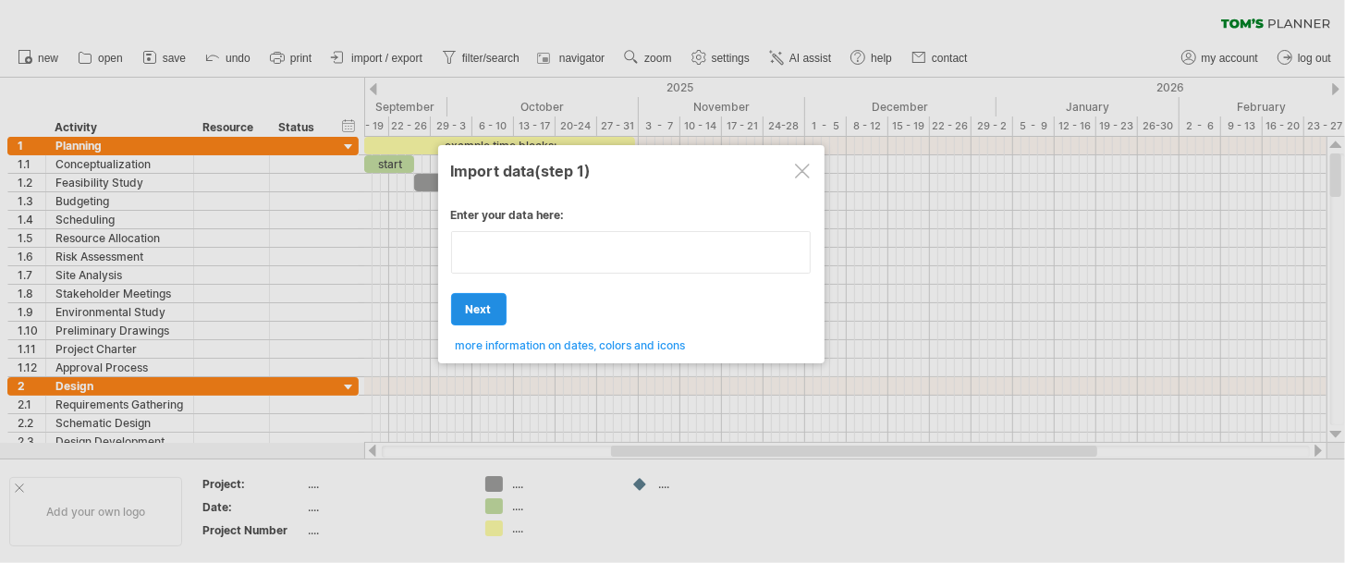
type textarea "**********"
click at [473, 311] on div "Enter your data here: Your data: COPY/PASTE the content of your spreadsheet HER…" at bounding box center [631, 273] width 360 height 158
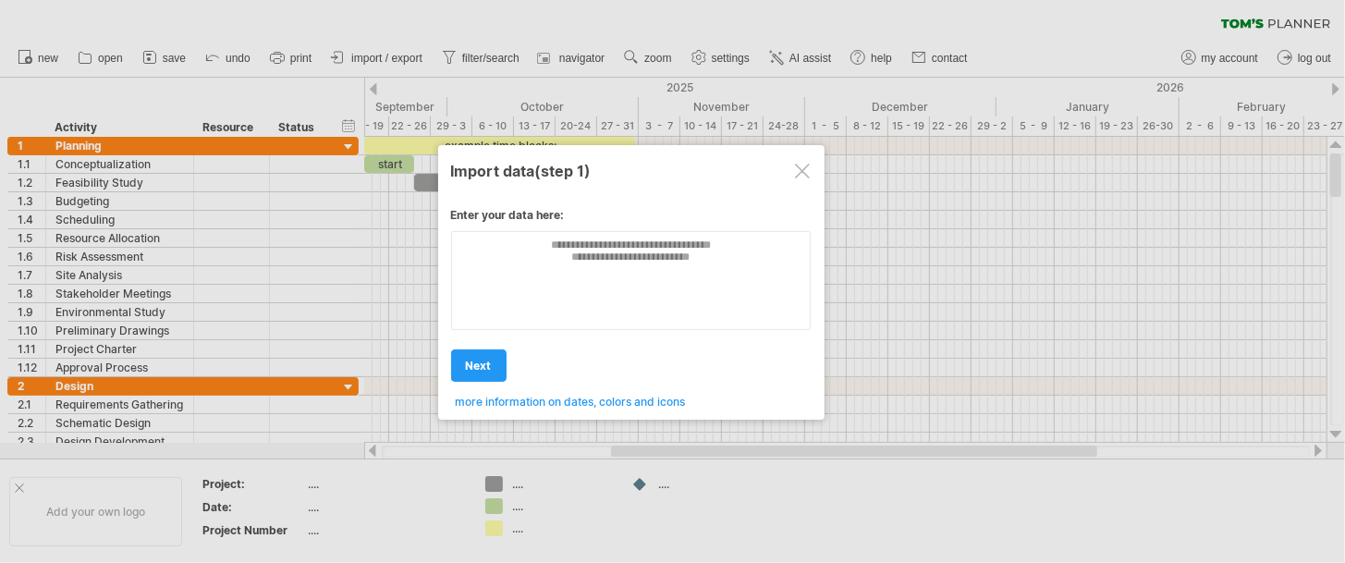
drag, startPoint x: 122, startPoint y: 143, endPoint x: 280, endPoint y: 247, distance: 188.9
click at [280, 247] on div at bounding box center [672, 281] width 1345 height 563
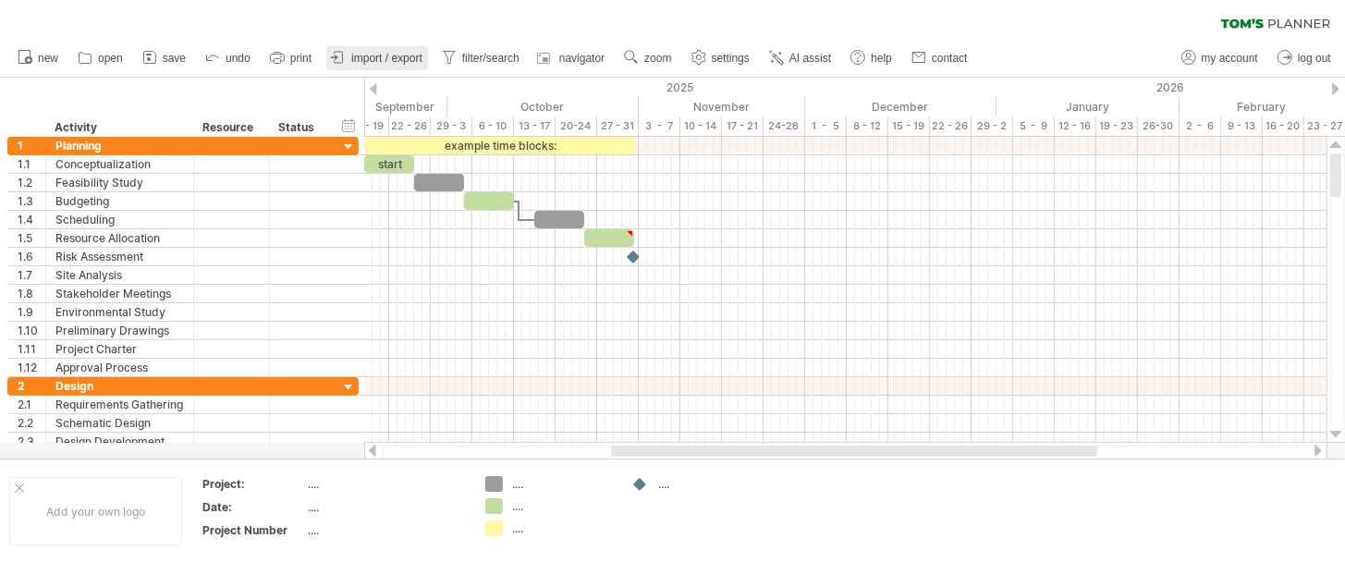
click at [396, 52] on span "import / export" at bounding box center [386, 58] width 71 height 13
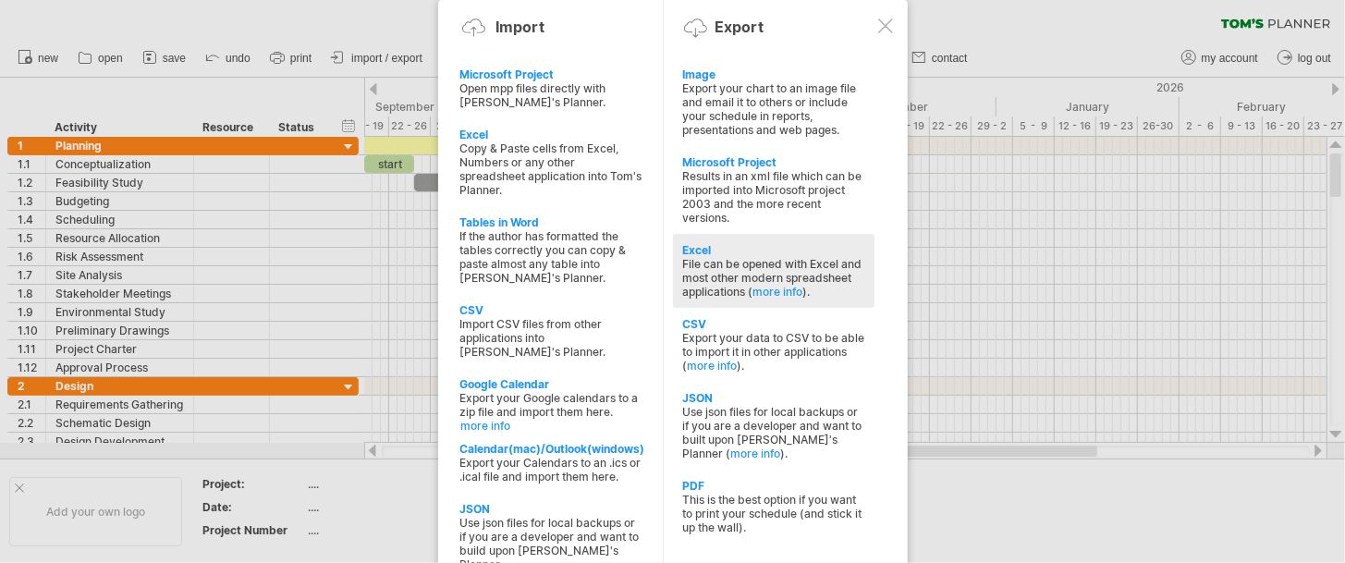
click at [731, 257] on div "File can be opened with Excel and most other modern spreadsheet applications ( …" at bounding box center [773, 278] width 183 height 42
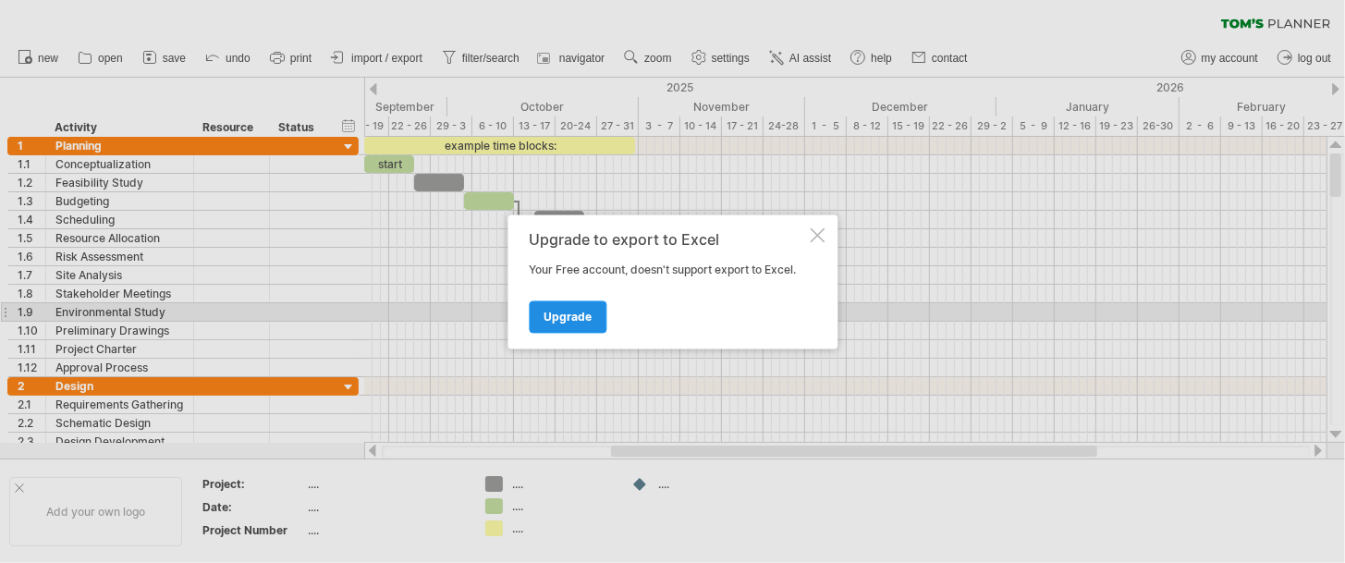
click at [548, 314] on span "Upgrade" at bounding box center [567, 317] width 48 height 14
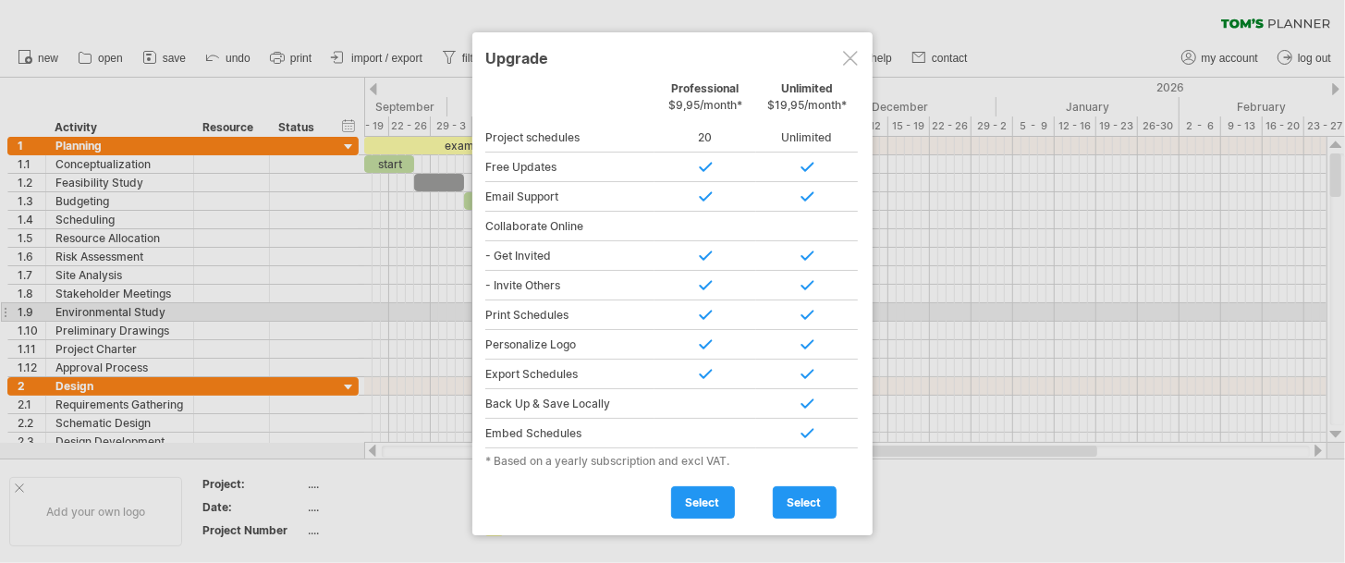
click at [847, 60] on div at bounding box center [850, 58] width 15 height 15
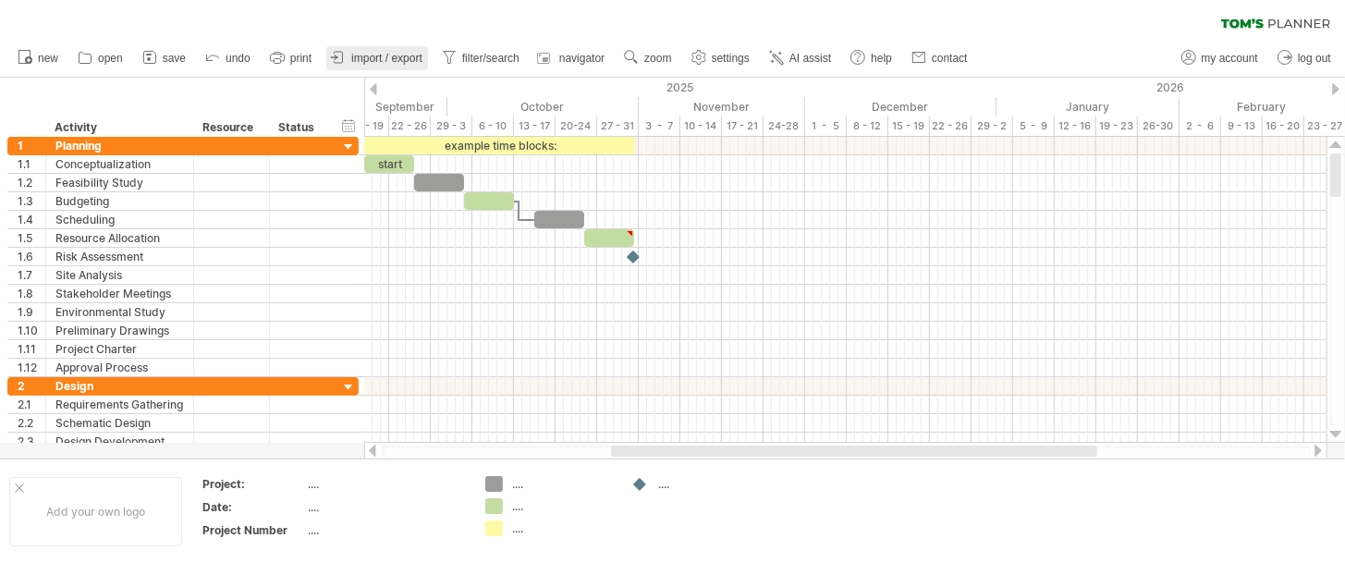
click at [378, 51] on link "import / export" at bounding box center [377, 58] width 102 height 24
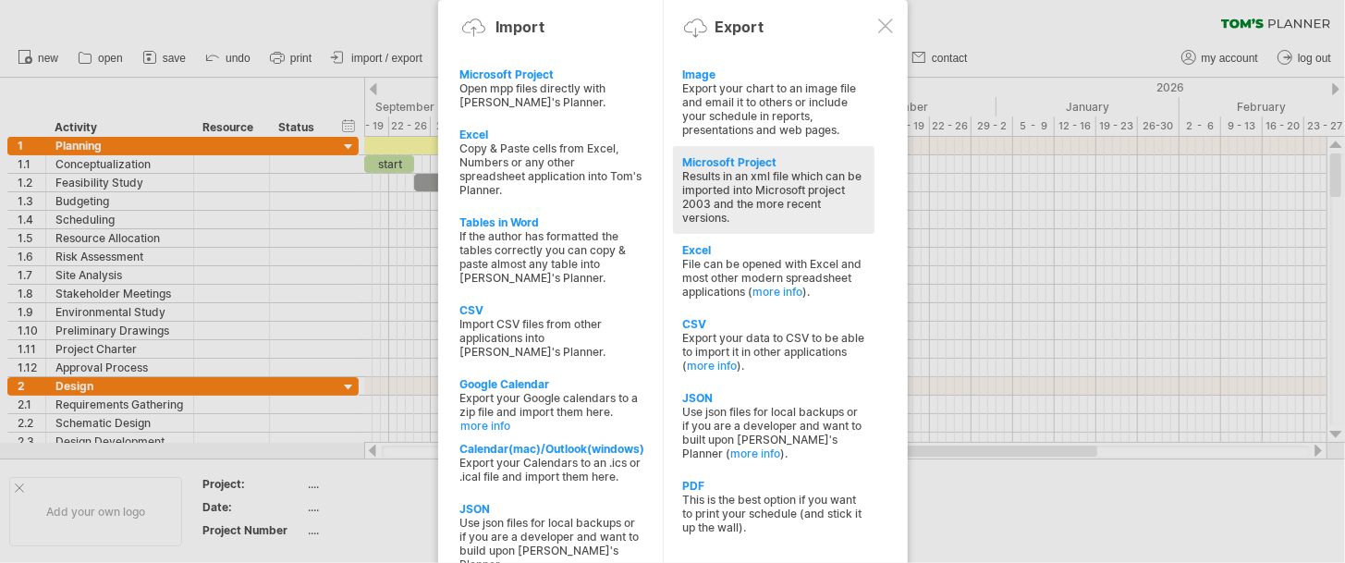
click at [762, 193] on div "Results in an xml file which can be imported into Microsoft project 2003 and th…" at bounding box center [773, 196] width 183 height 55
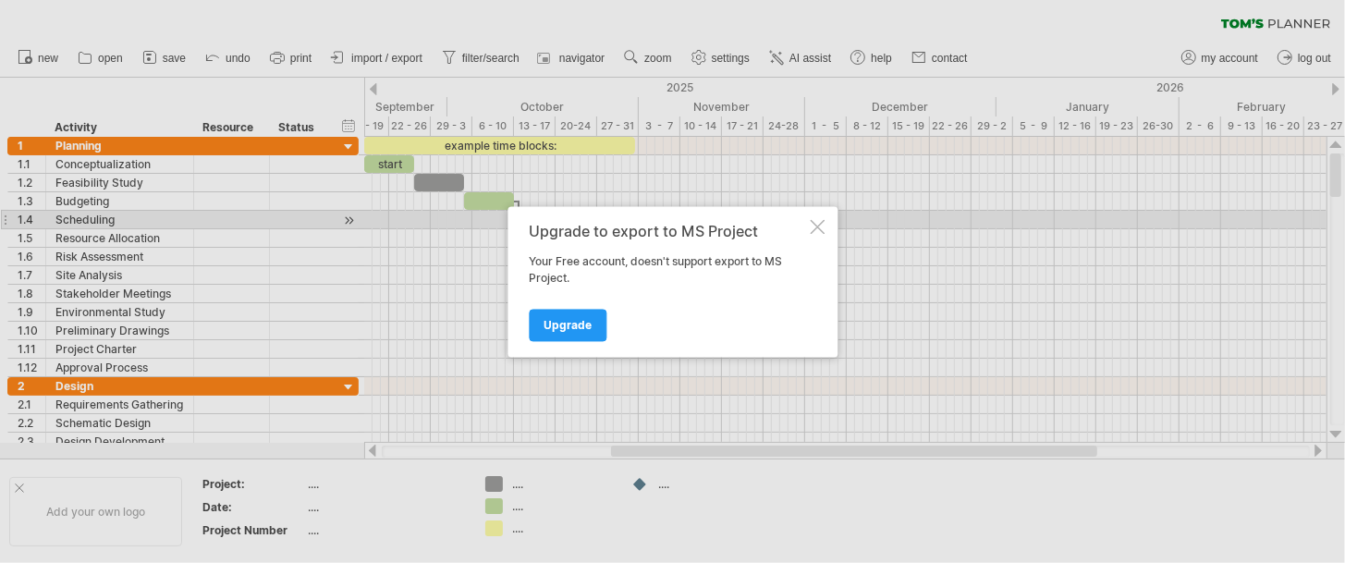
click at [820, 224] on div at bounding box center [816, 226] width 15 height 15
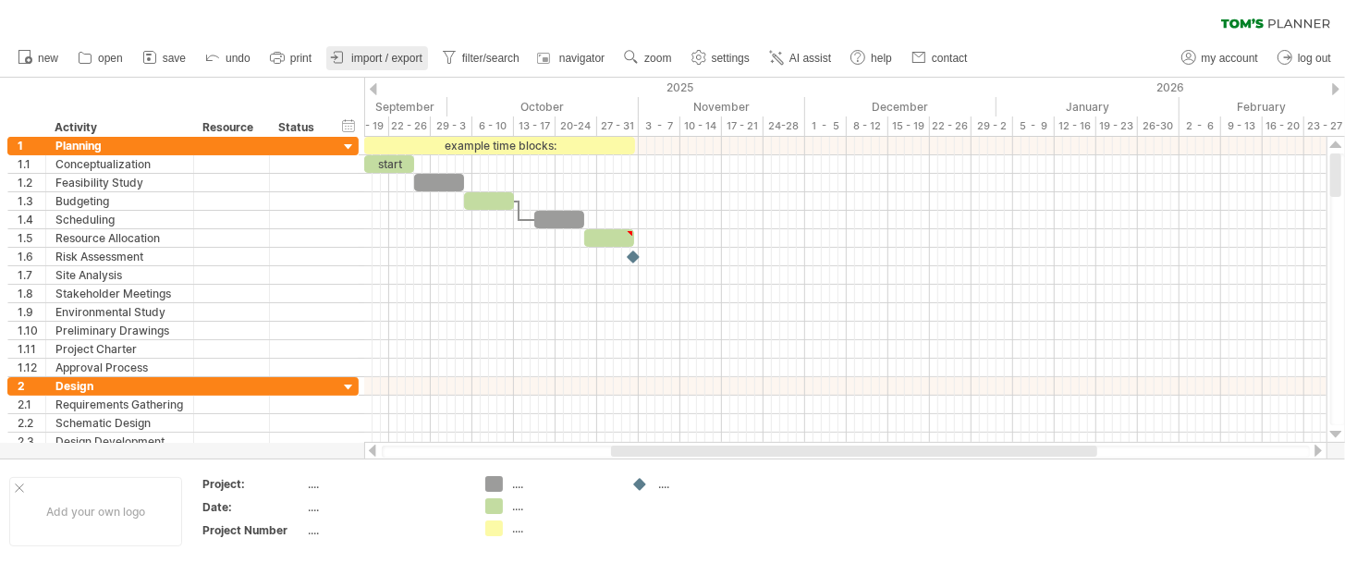
click at [401, 58] on span "import / export" at bounding box center [386, 58] width 71 height 13
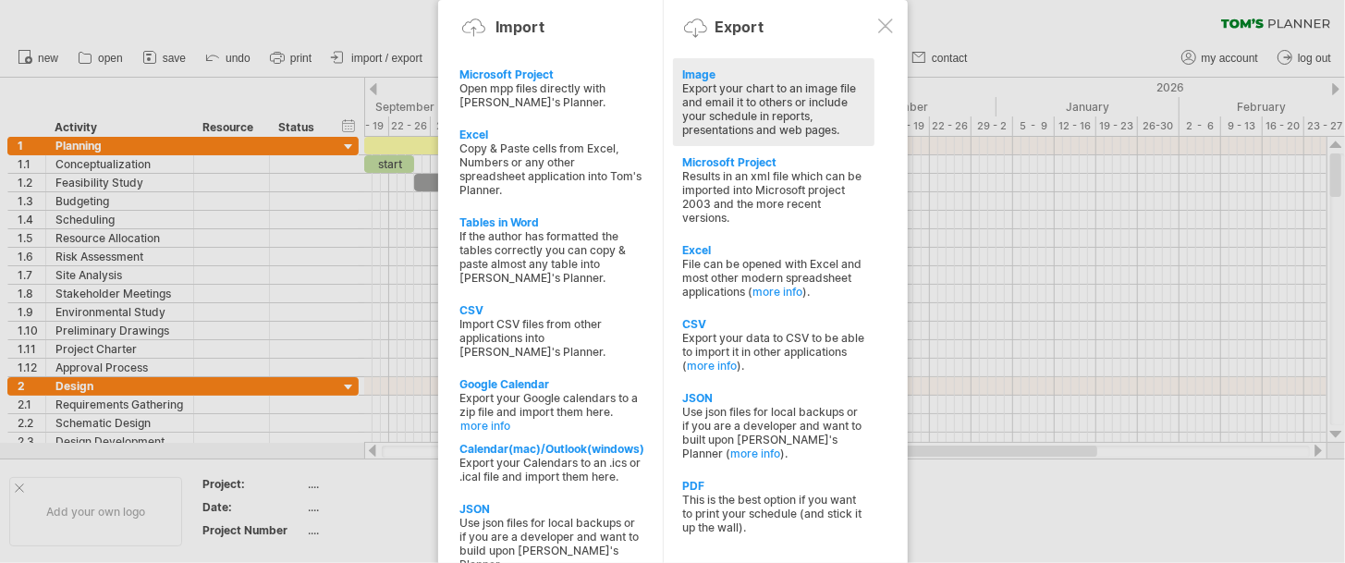
click at [702, 102] on div "Export your chart to an image file and email it to others or include your sched…" at bounding box center [773, 108] width 183 height 55
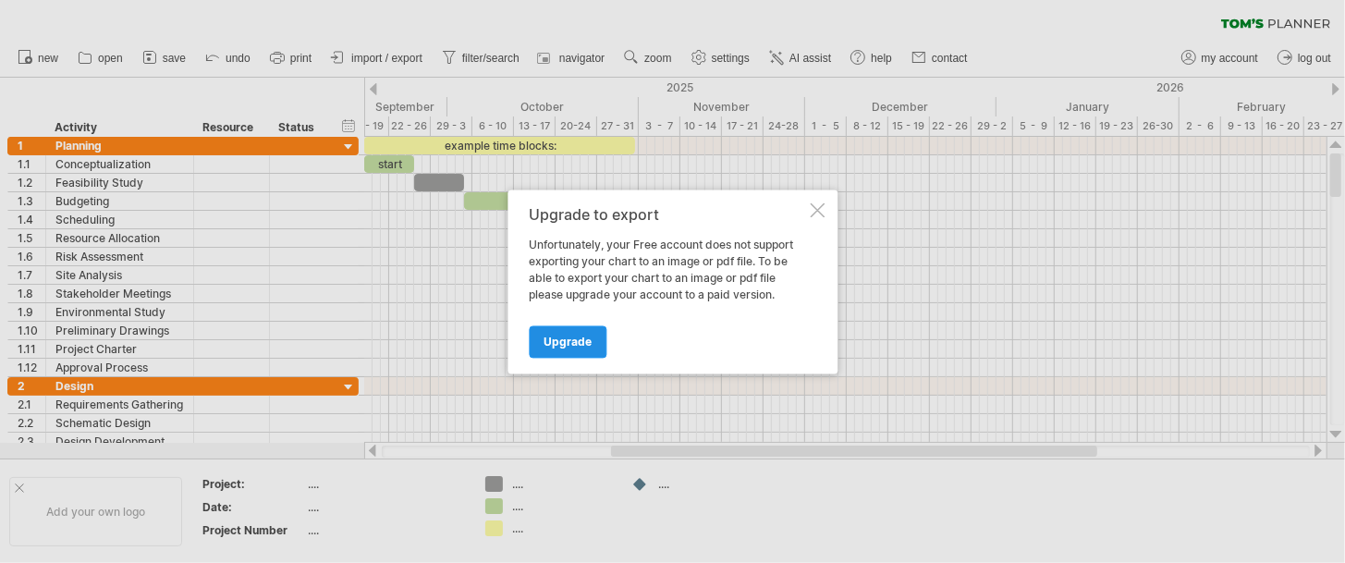
click at [568, 339] on span "Upgrade" at bounding box center [567, 342] width 48 height 14
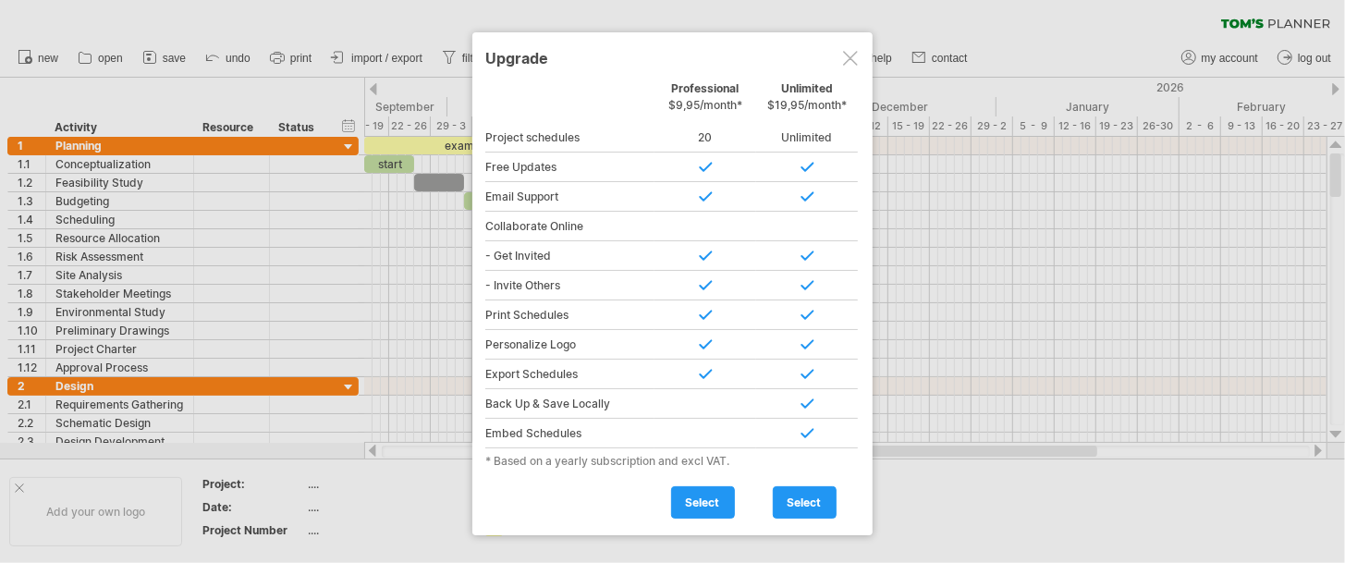
click at [849, 51] on div at bounding box center [850, 58] width 15 height 15
